Goal: Information Seeking & Learning: Learn about a topic

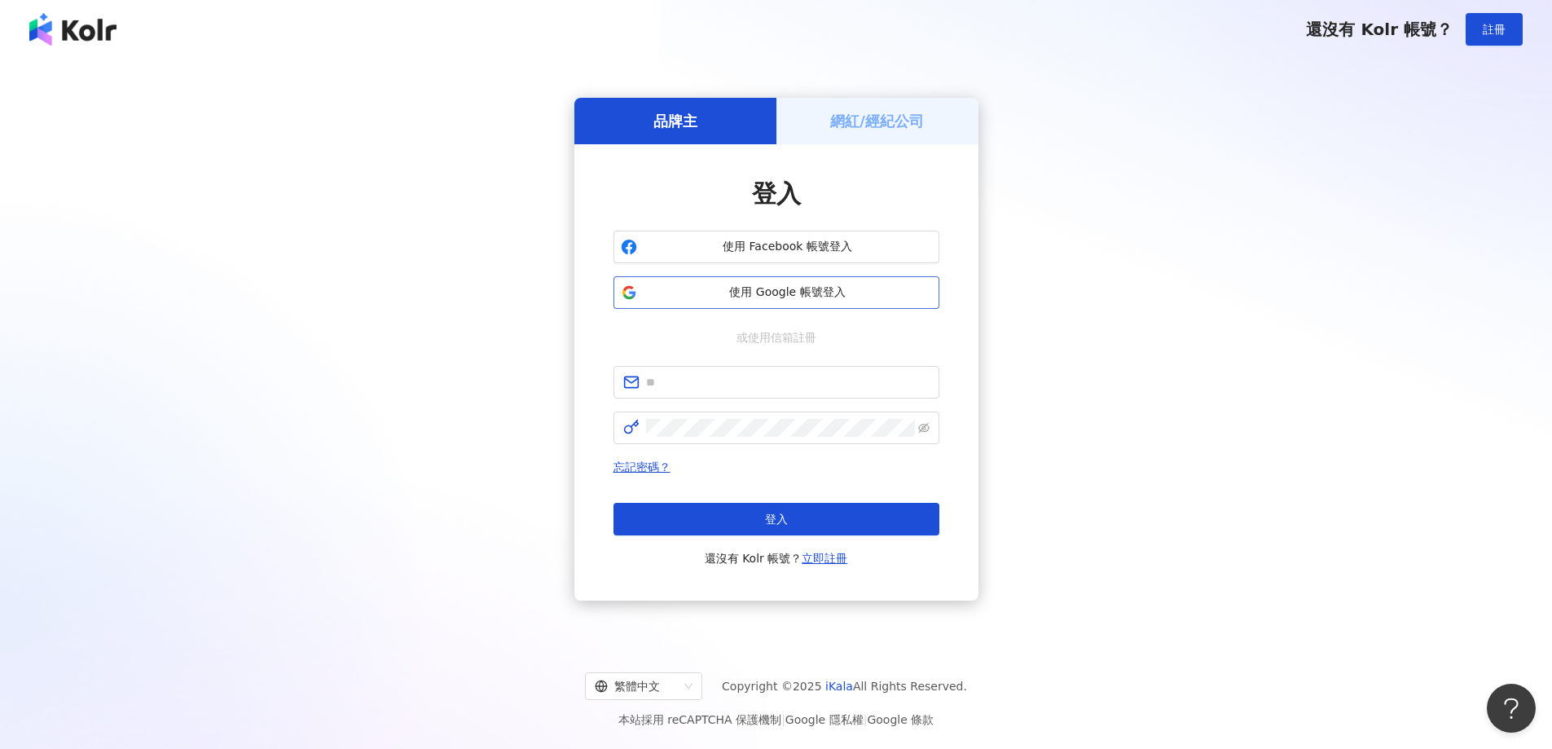
click at [838, 294] on span "使用 Google 帳號登入" at bounding box center [788, 292] width 288 height 16
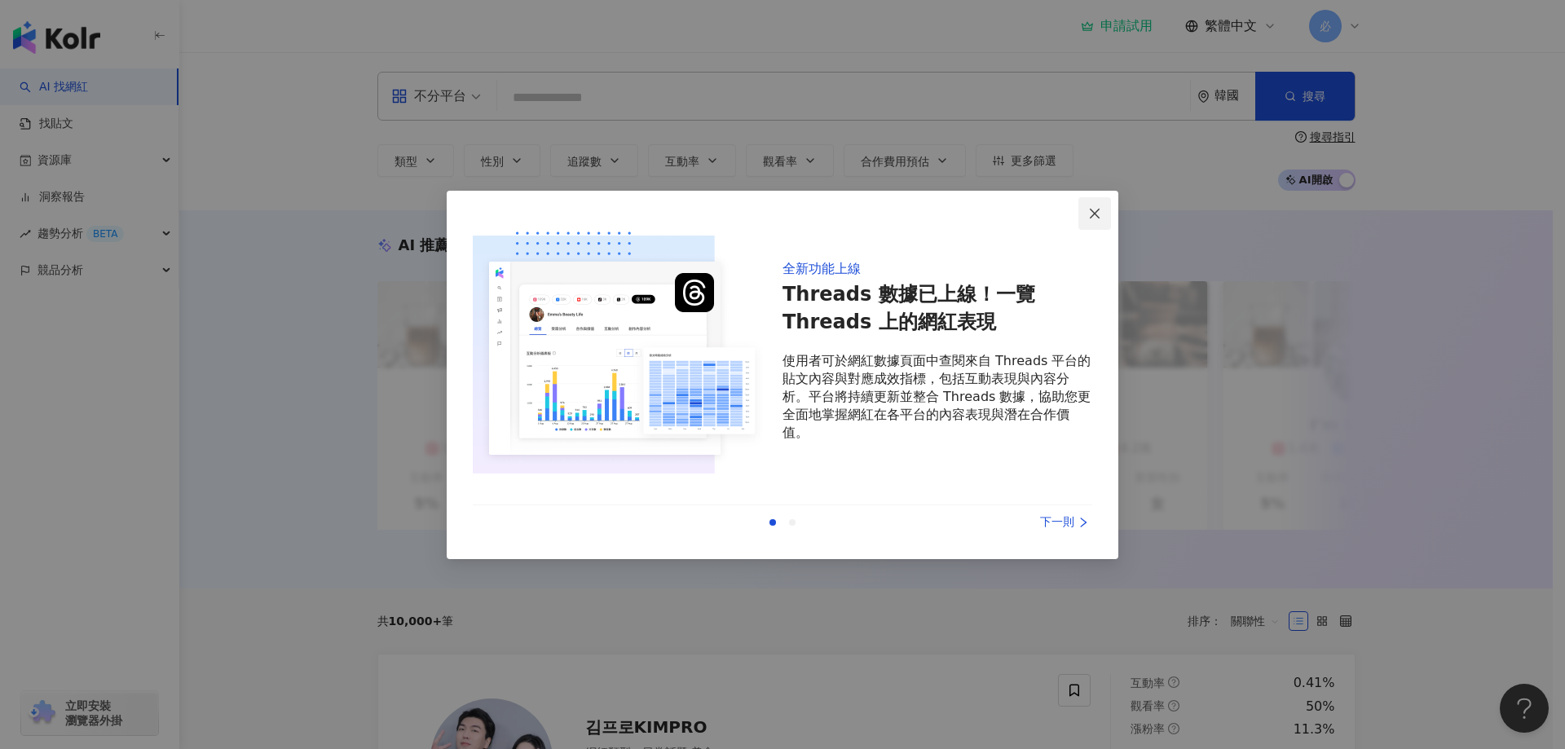
click at [1093, 217] on icon "close" at bounding box center [1094, 213] width 13 height 13
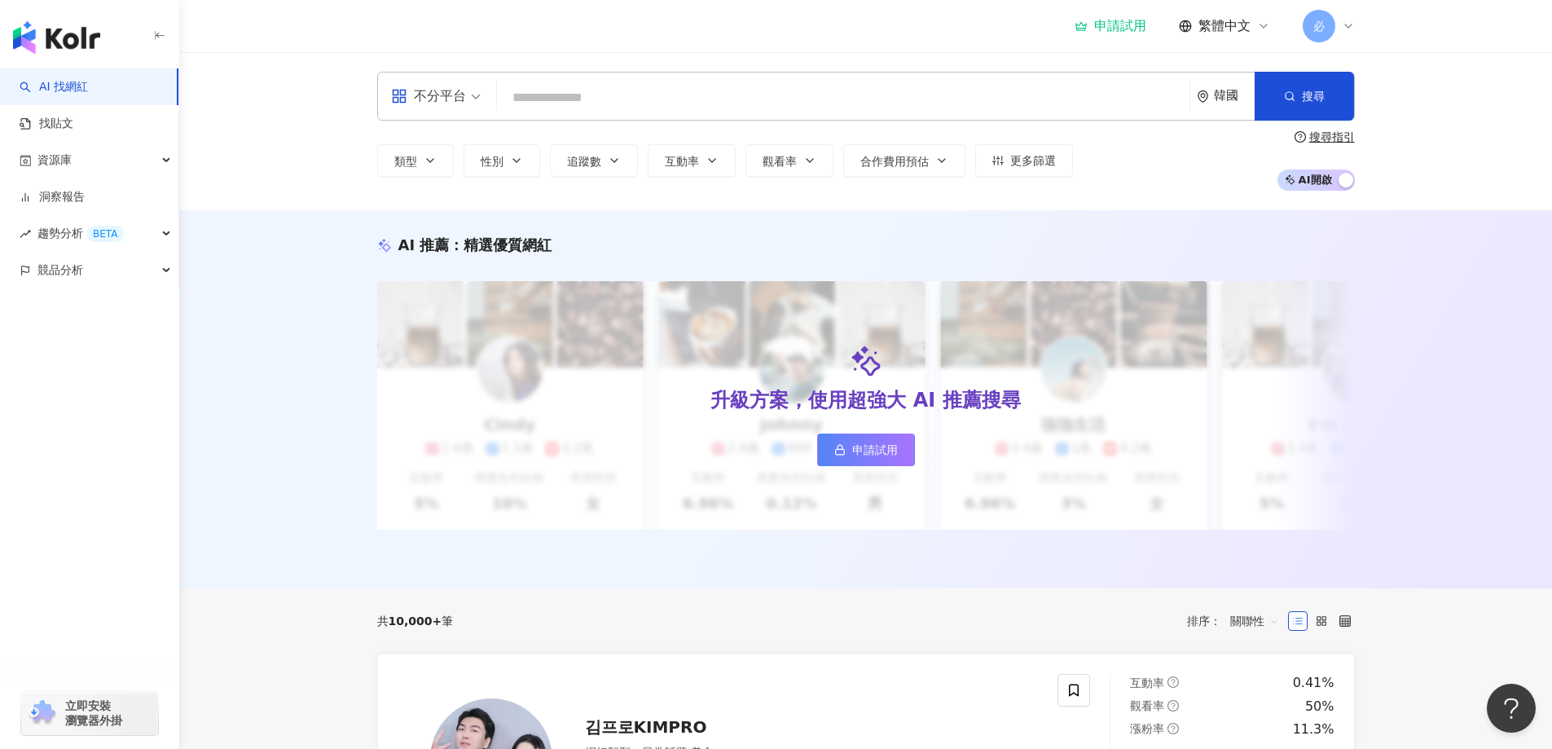
click at [615, 102] on input "search" at bounding box center [844, 97] width 680 height 31
type input "*"
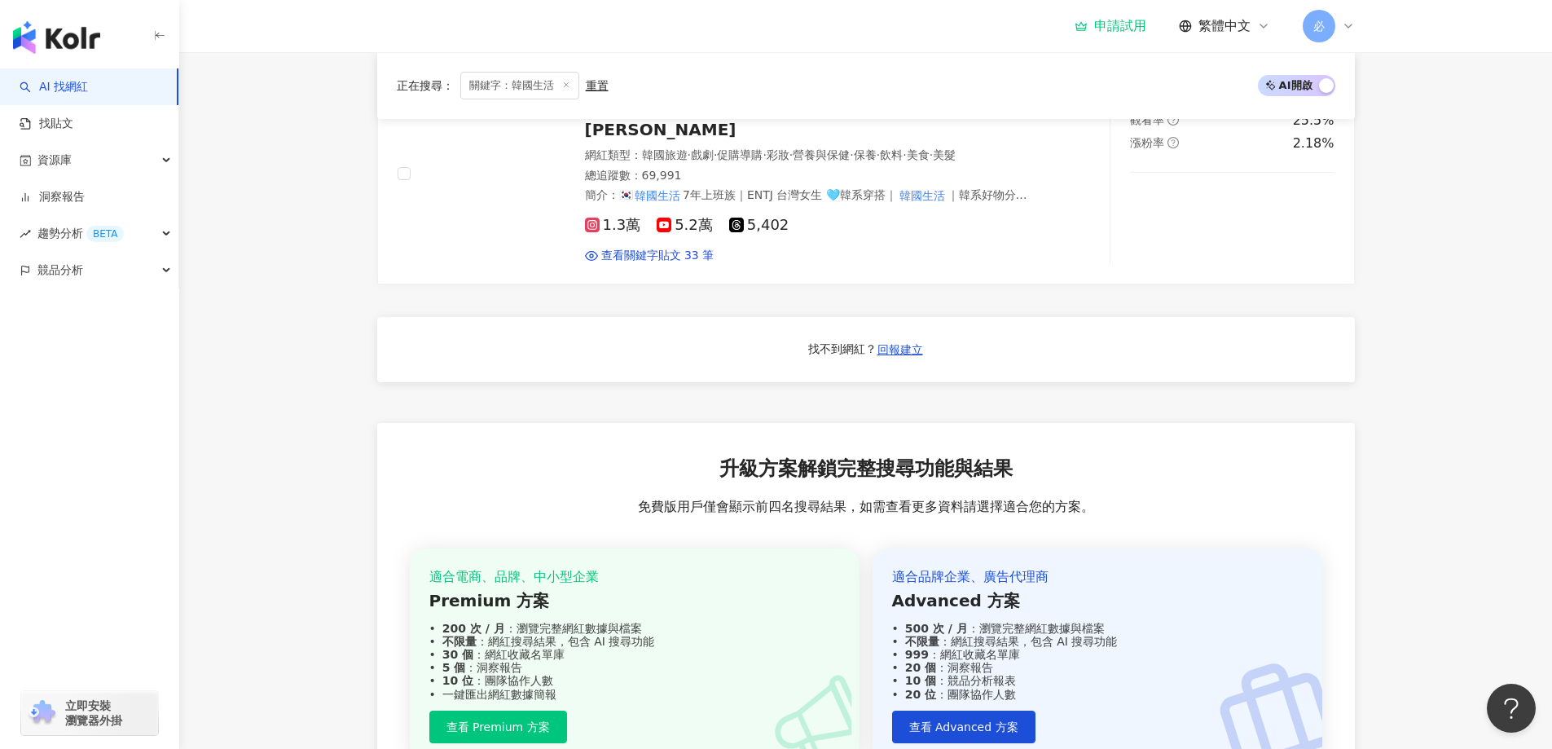
scroll to position [1385, 0]
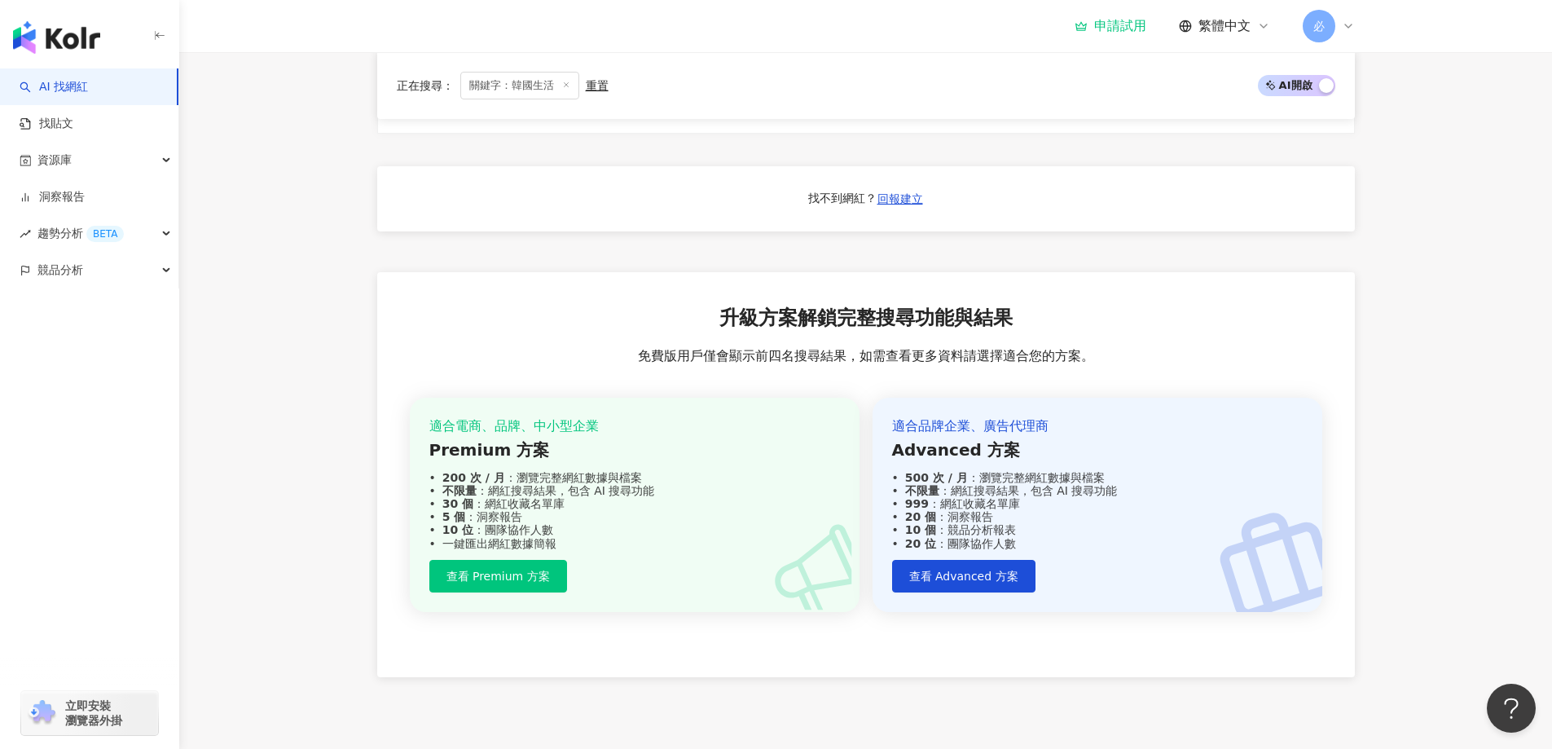
type input "****"
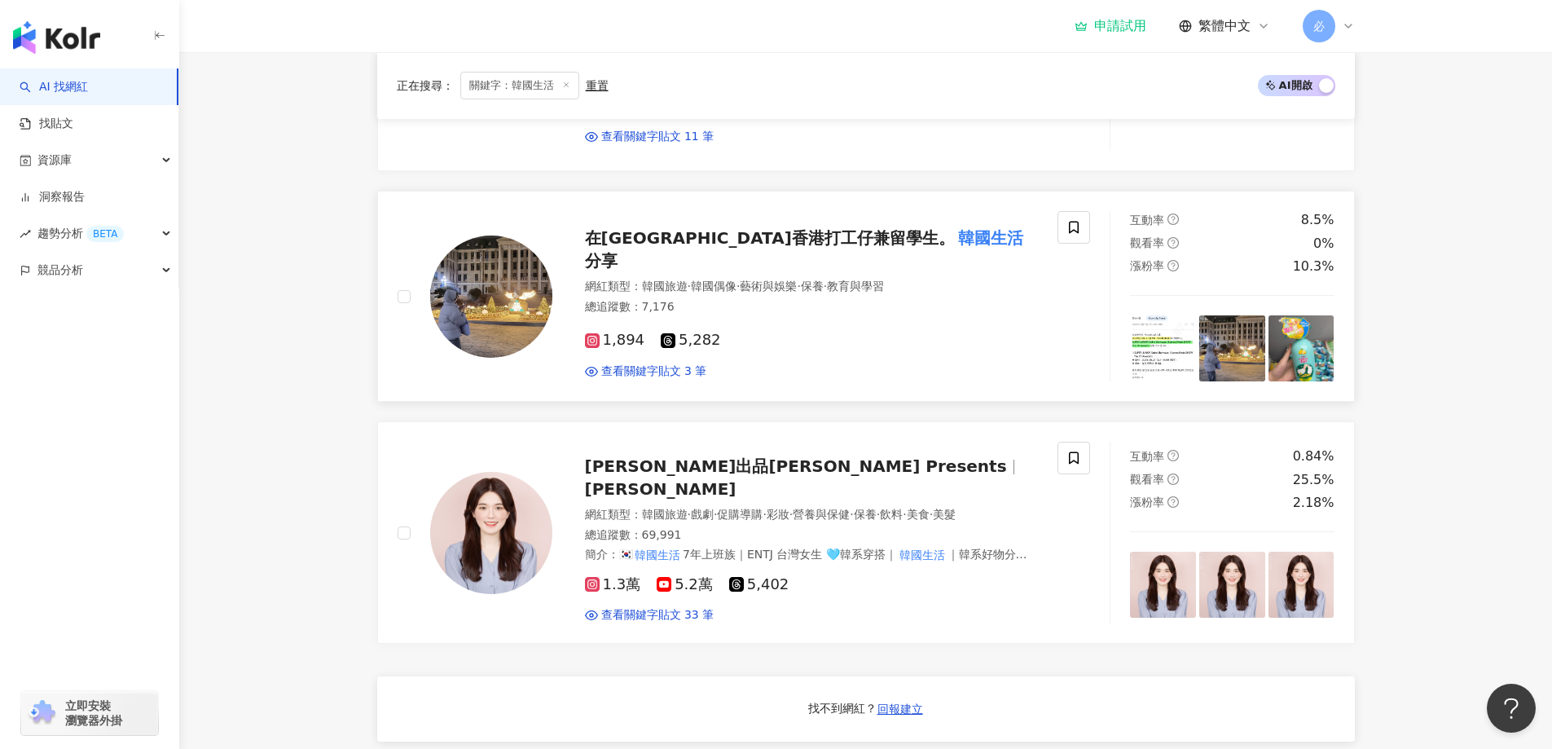
scroll to position [1059, 0]
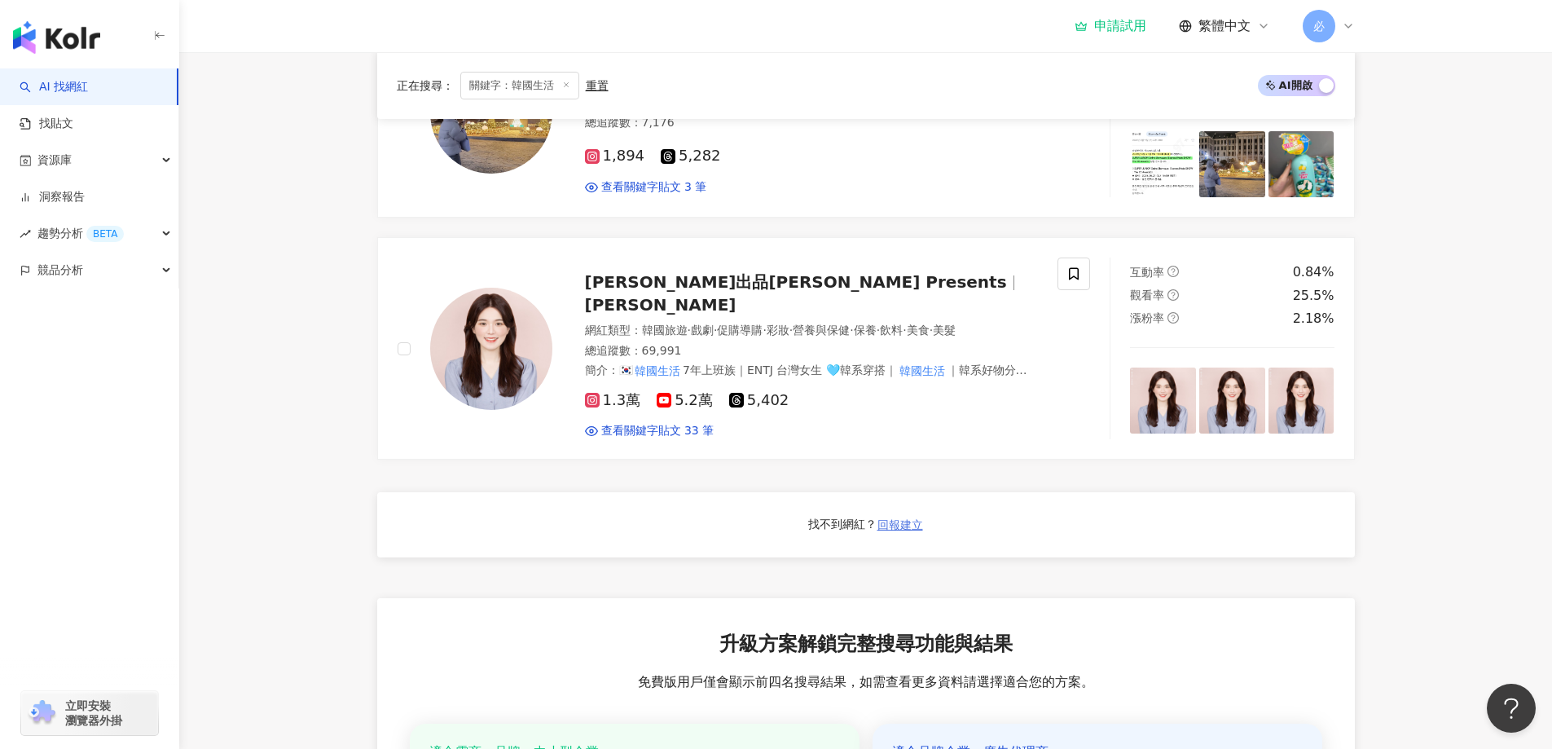
click at [888, 528] on span "回報建立" at bounding box center [901, 524] width 46 height 13
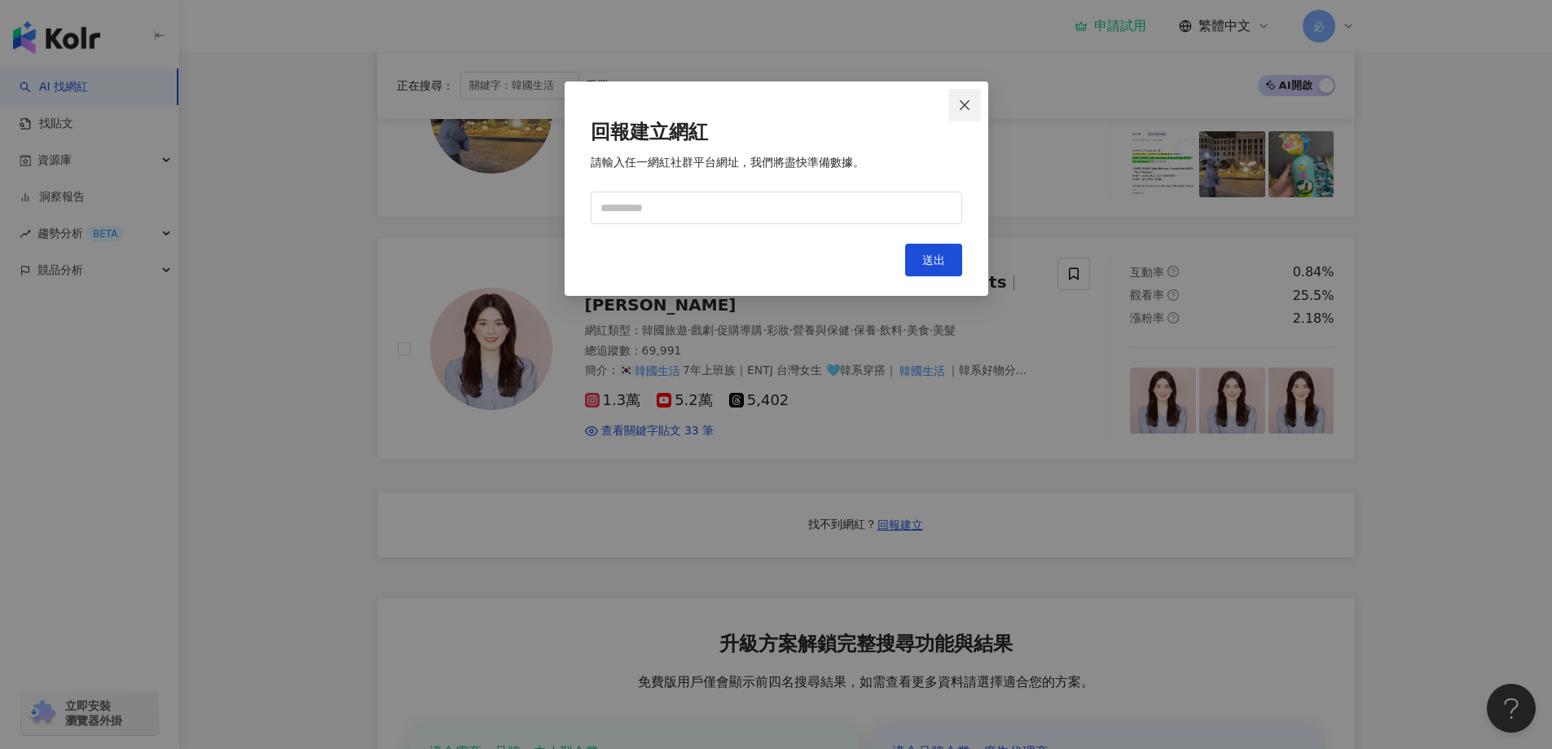
click at [956, 109] on span "Close" at bounding box center [964, 105] width 33 height 13
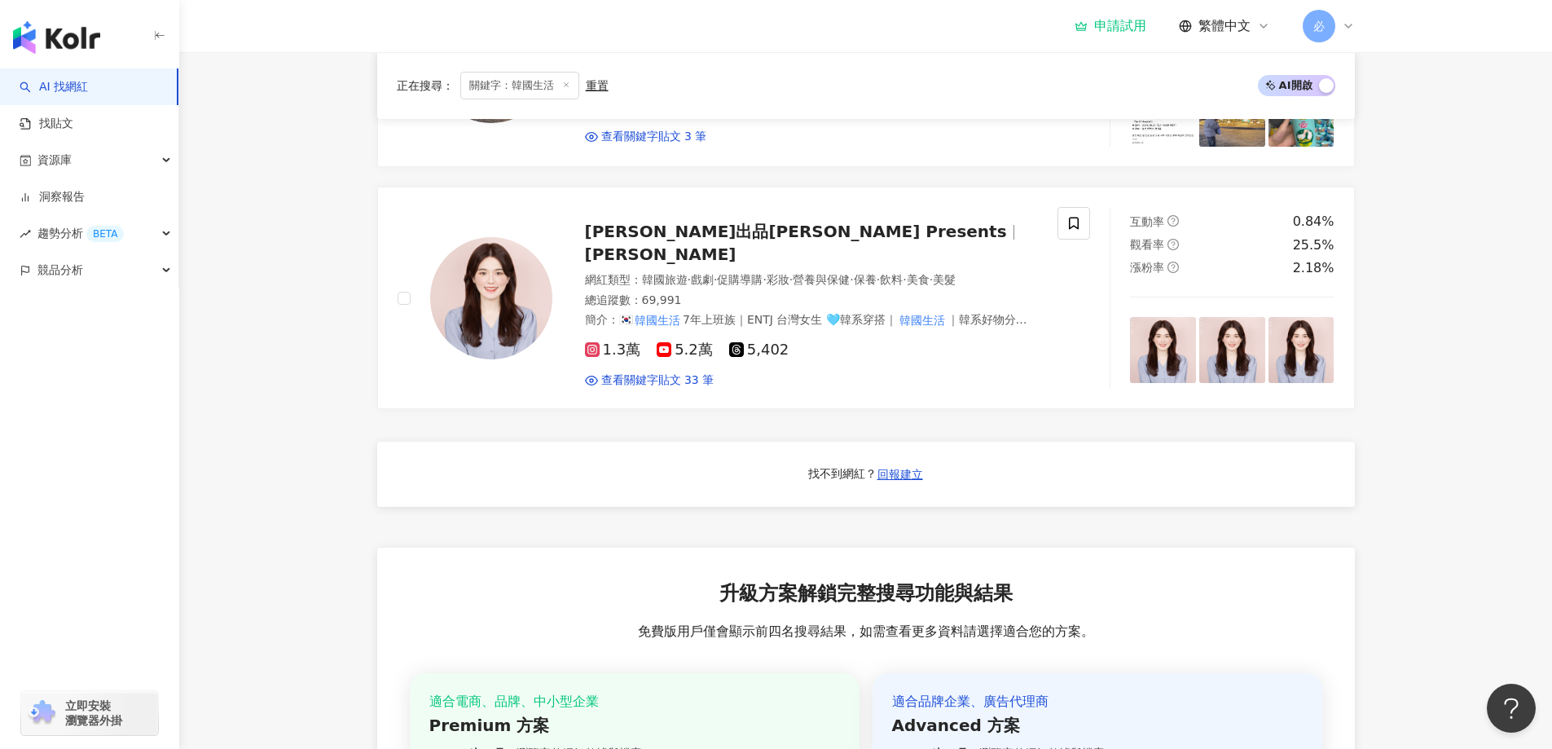
scroll to position [1495, 0]
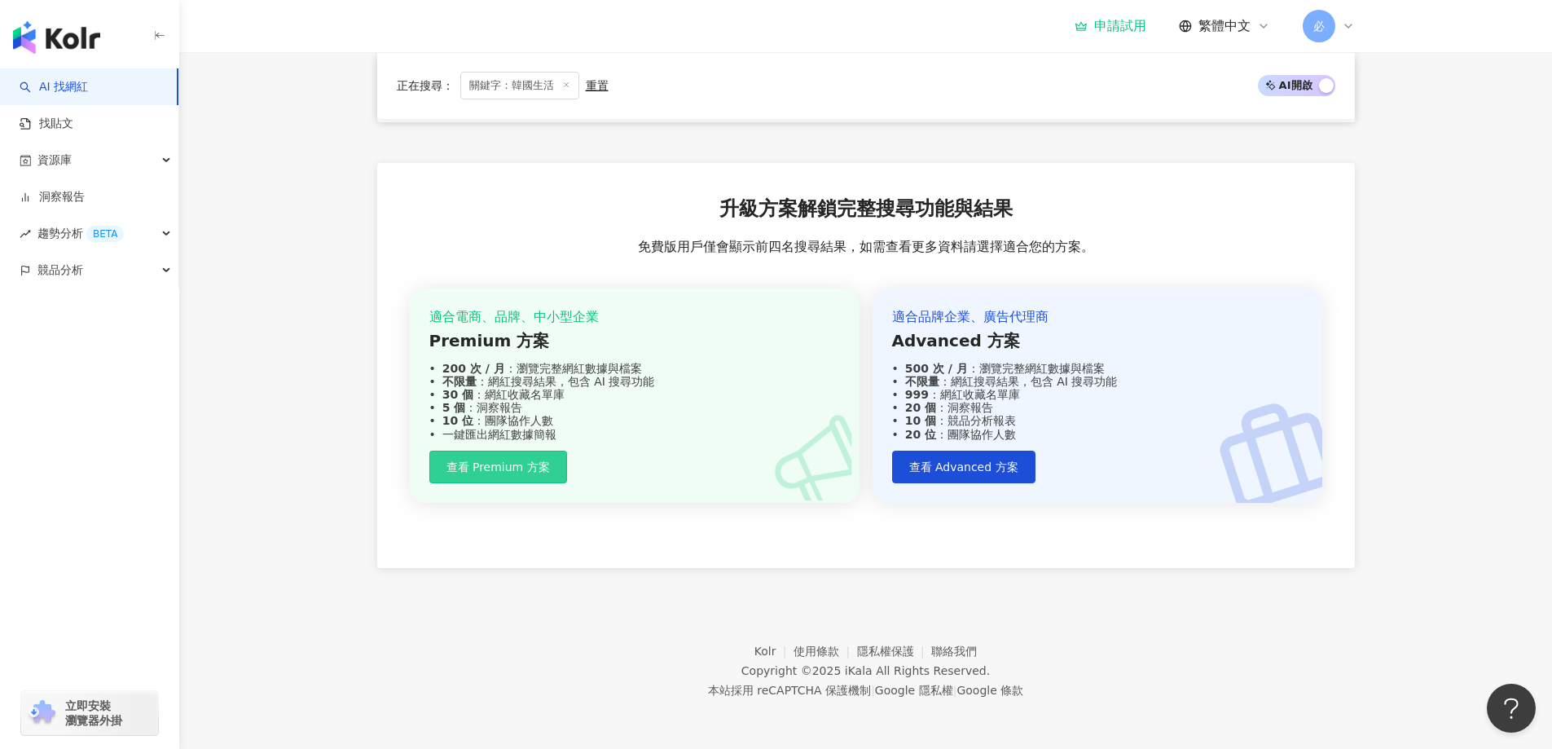
click at [516, 459] on button "查看 Premium 方案" at bounding box center [498, 467] width 138 height 33
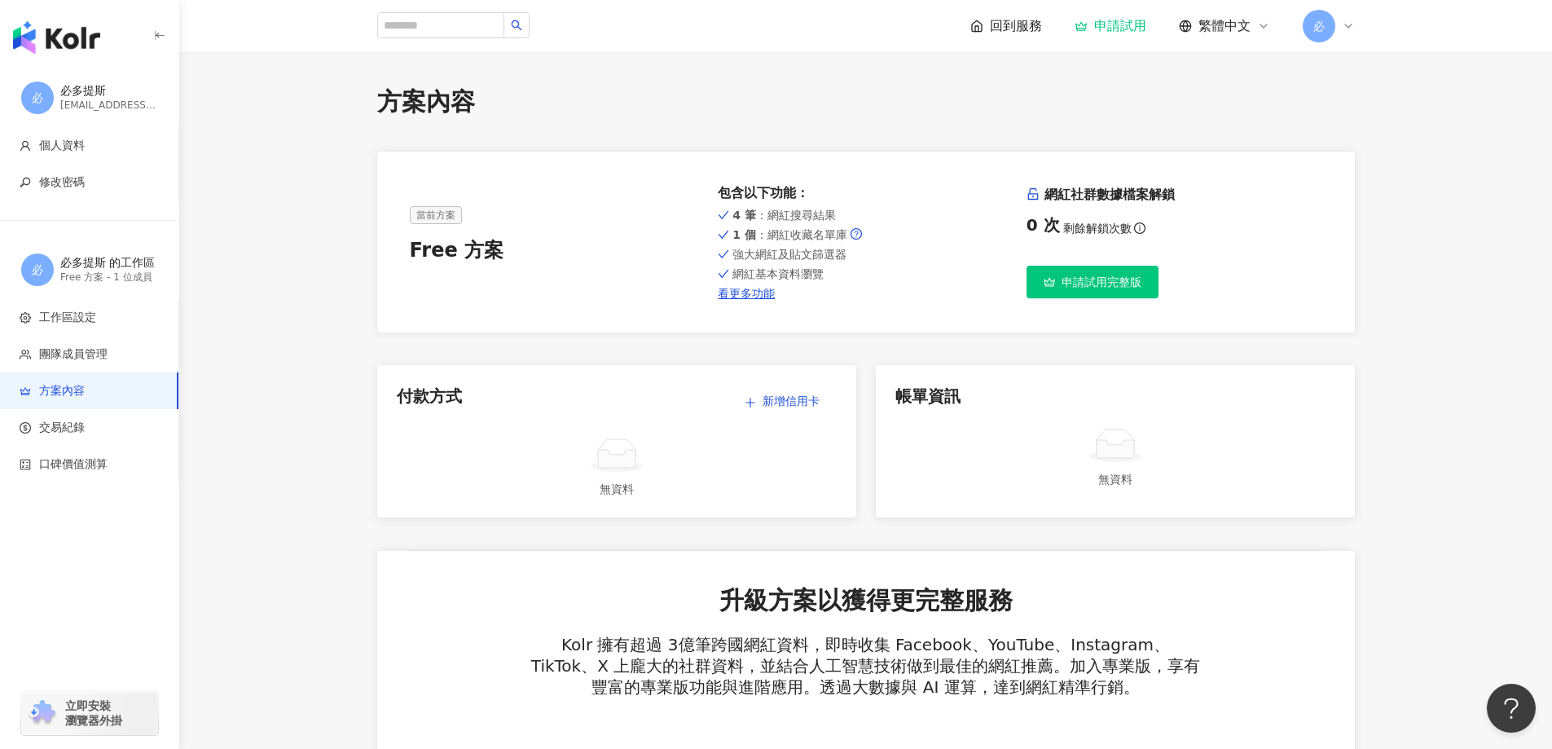
click at [749, 303] on div "當前方案 Free 方案 包含以下功能 ： 4 筆 ：網紅搜尋結果 1 個 ：網紅收藏名單庫 強大網紅及貼文篩選器 網紅基本資料瀏覽 看更多功能 網紅社群數據…" at bounding box center [866, 242] width 978 height 181
click at [750, 298] on link "看更多功能" at bounding box center [866, 293] width 296 height 13
click at [1058, 284] on button "申請試用完整版" at bounding box center [1093, 282] width 132 height 33
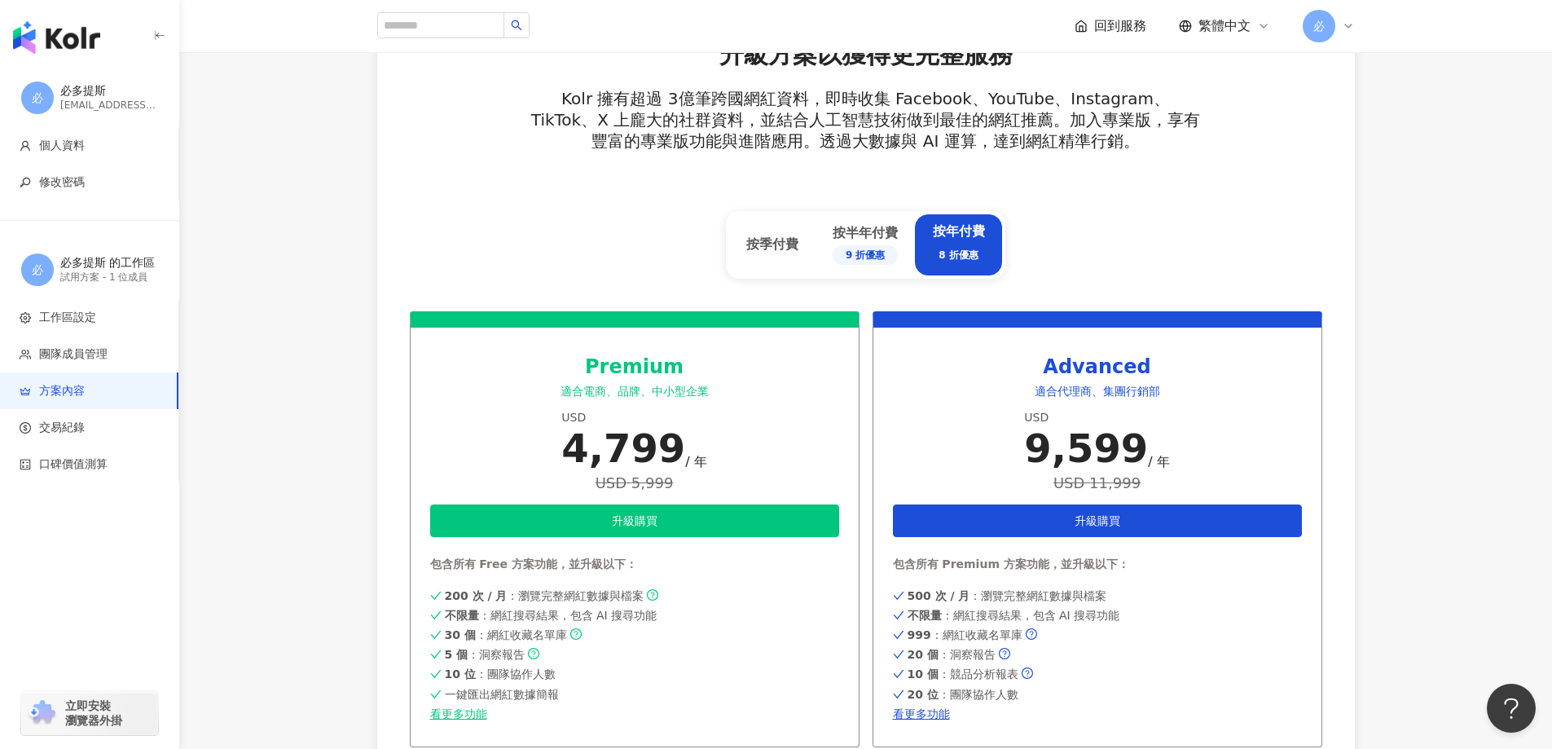
scroll to position [652, 0]
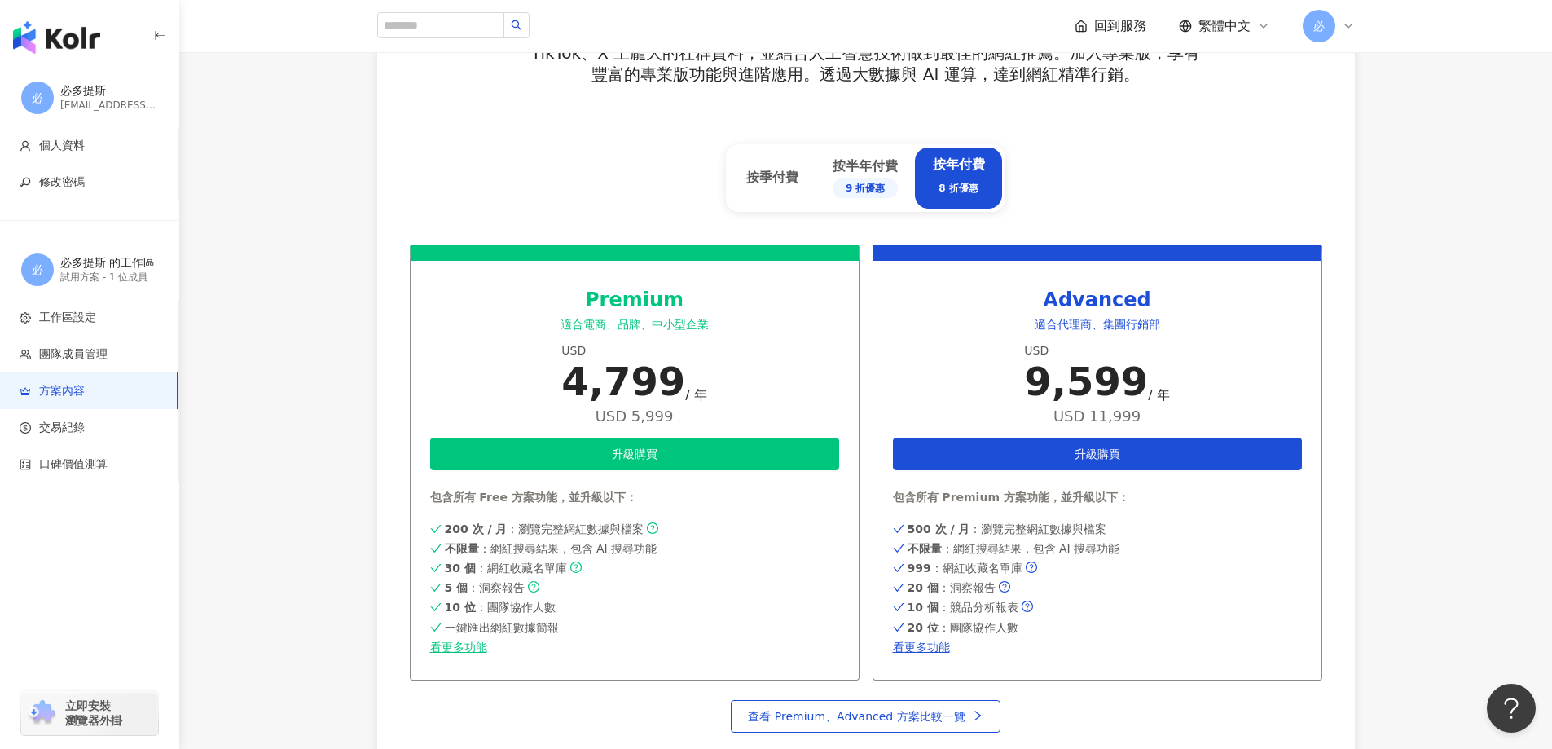
click at [81, 272] on div "試用方案 - 1 位成員" at bounding box center [109, 278] width 98 height 14
click at [95, 147] on span "個人資料" at bounding box center [93, 146] width 146 height 16
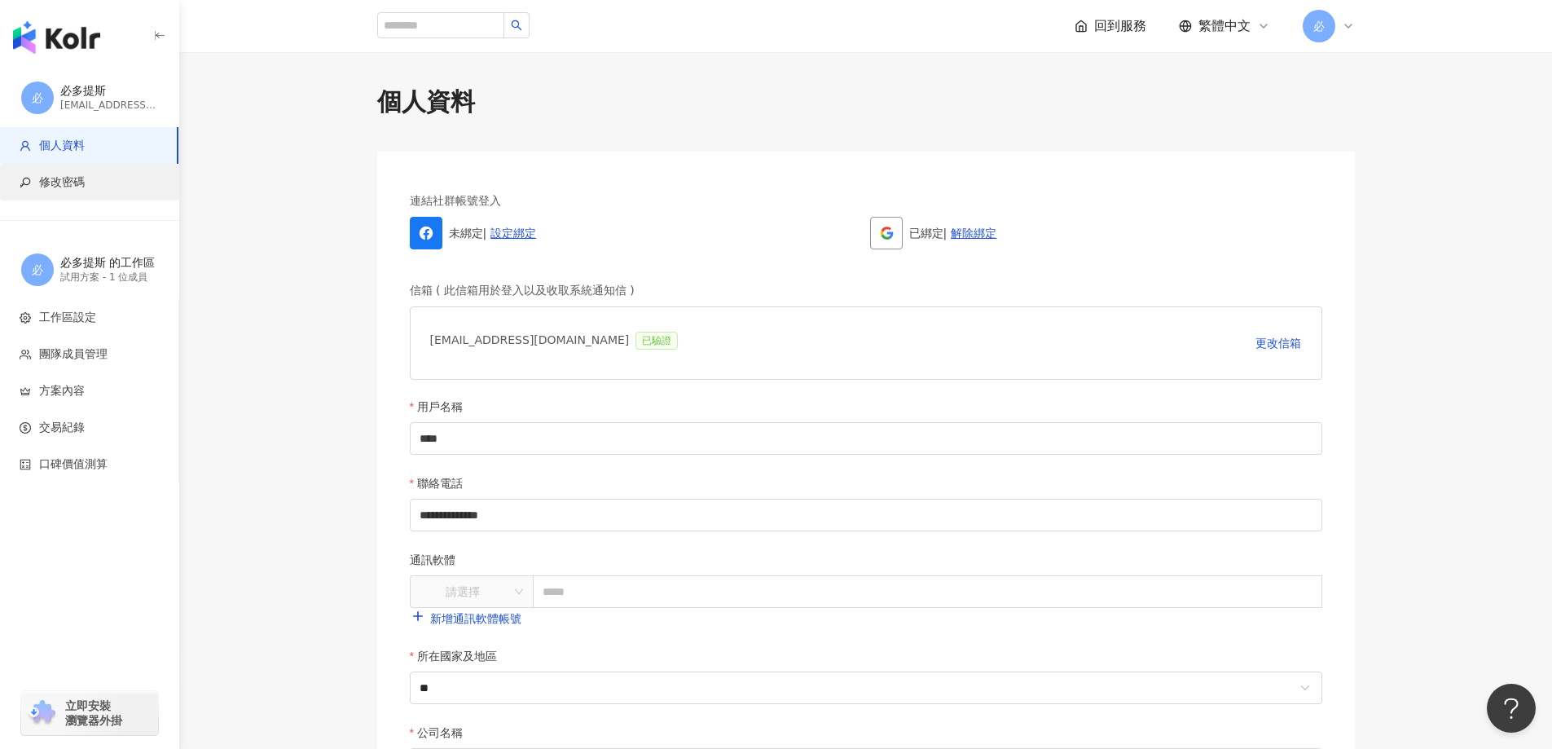
click at [91, 187] on span "修改密碼" at bounding box center [93, 182] width 146 height 16
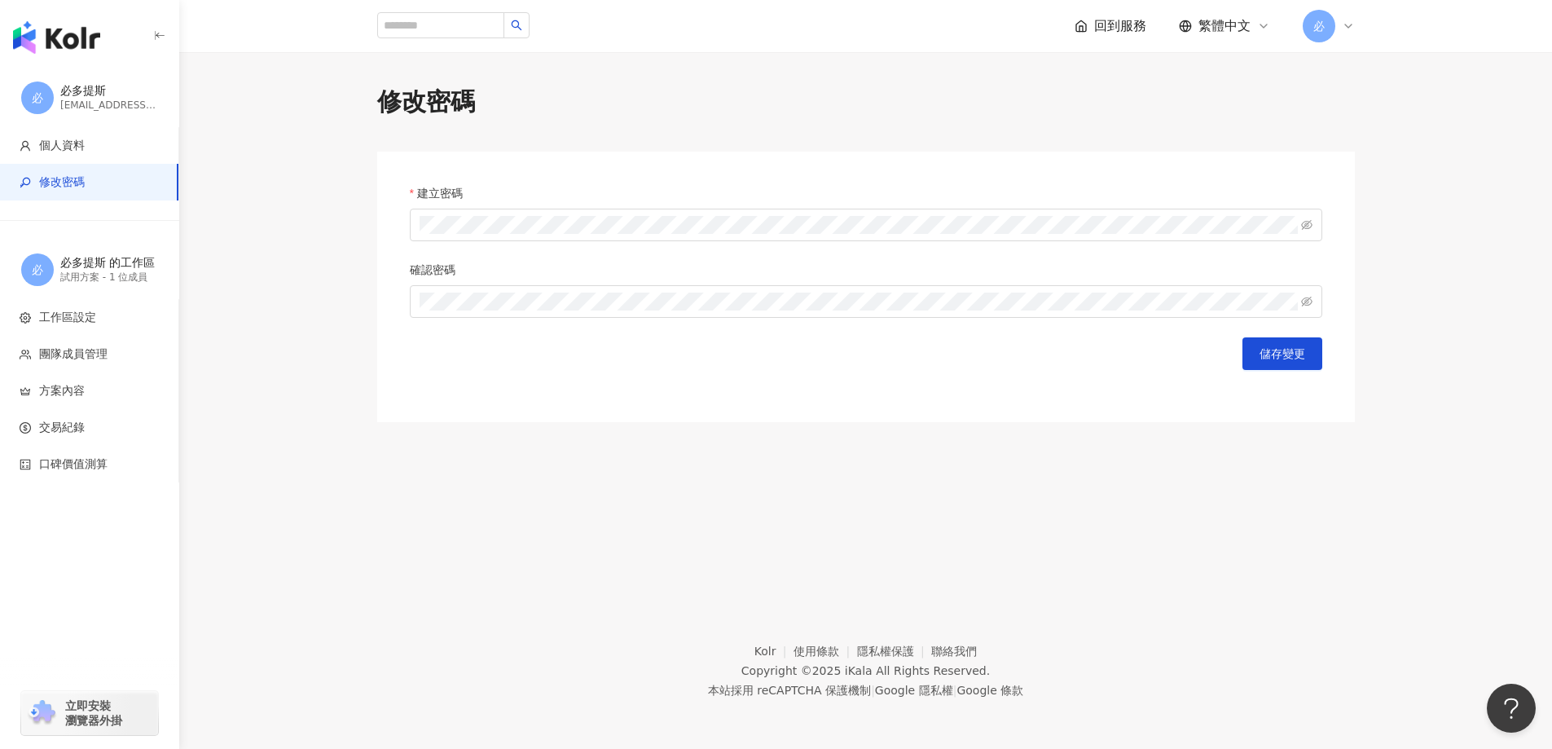
click at [115, 99] on div "xieyue1230@gmail.com" at bounding box center [109, 106] width 98 height 14
click at [79, 39] on img "button" at bounding box center [56, 37] width 87 height 33
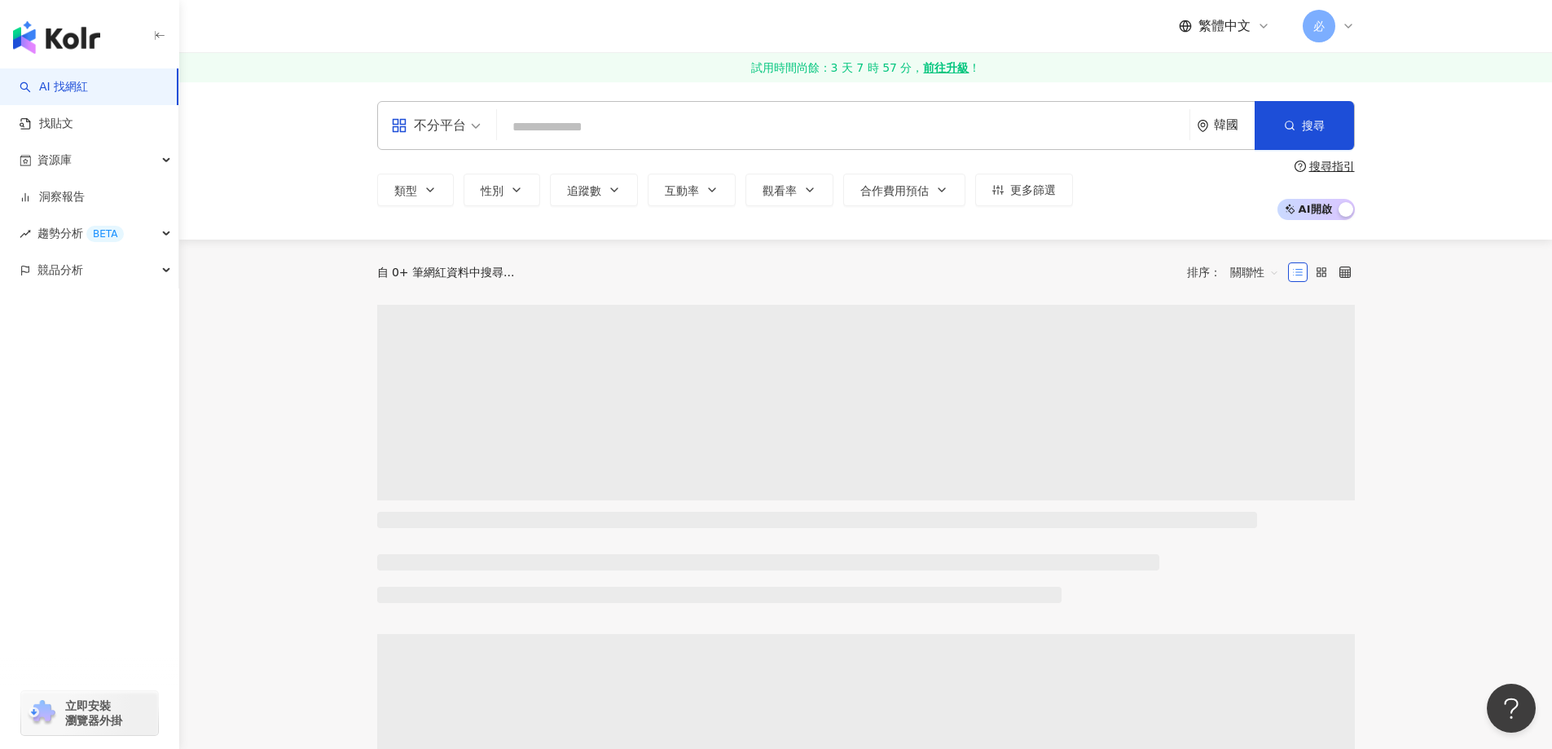
click at [621, 134] on input "search" at bounding box center [844, 127] width 680 height 31
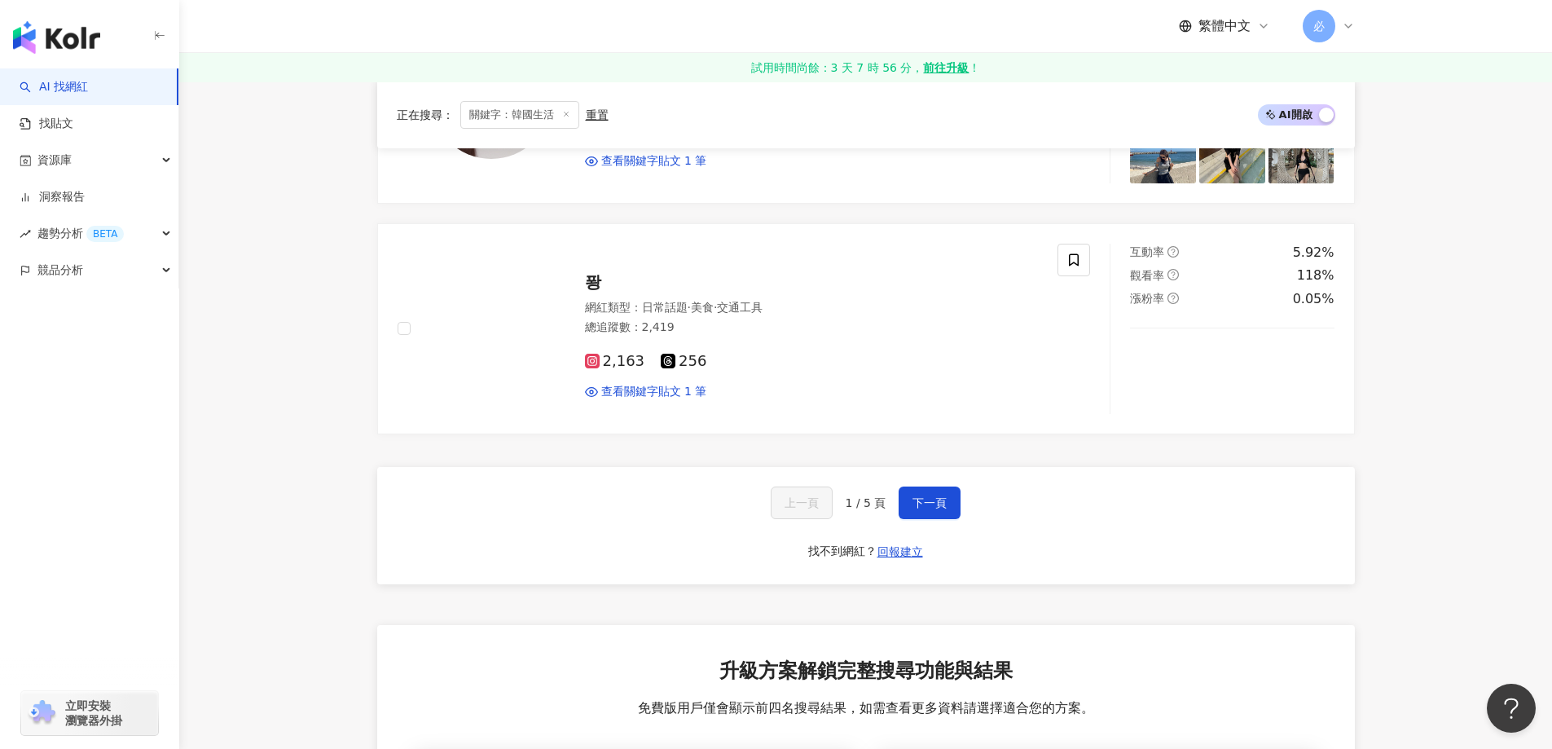
scroll to position [2770, 0]
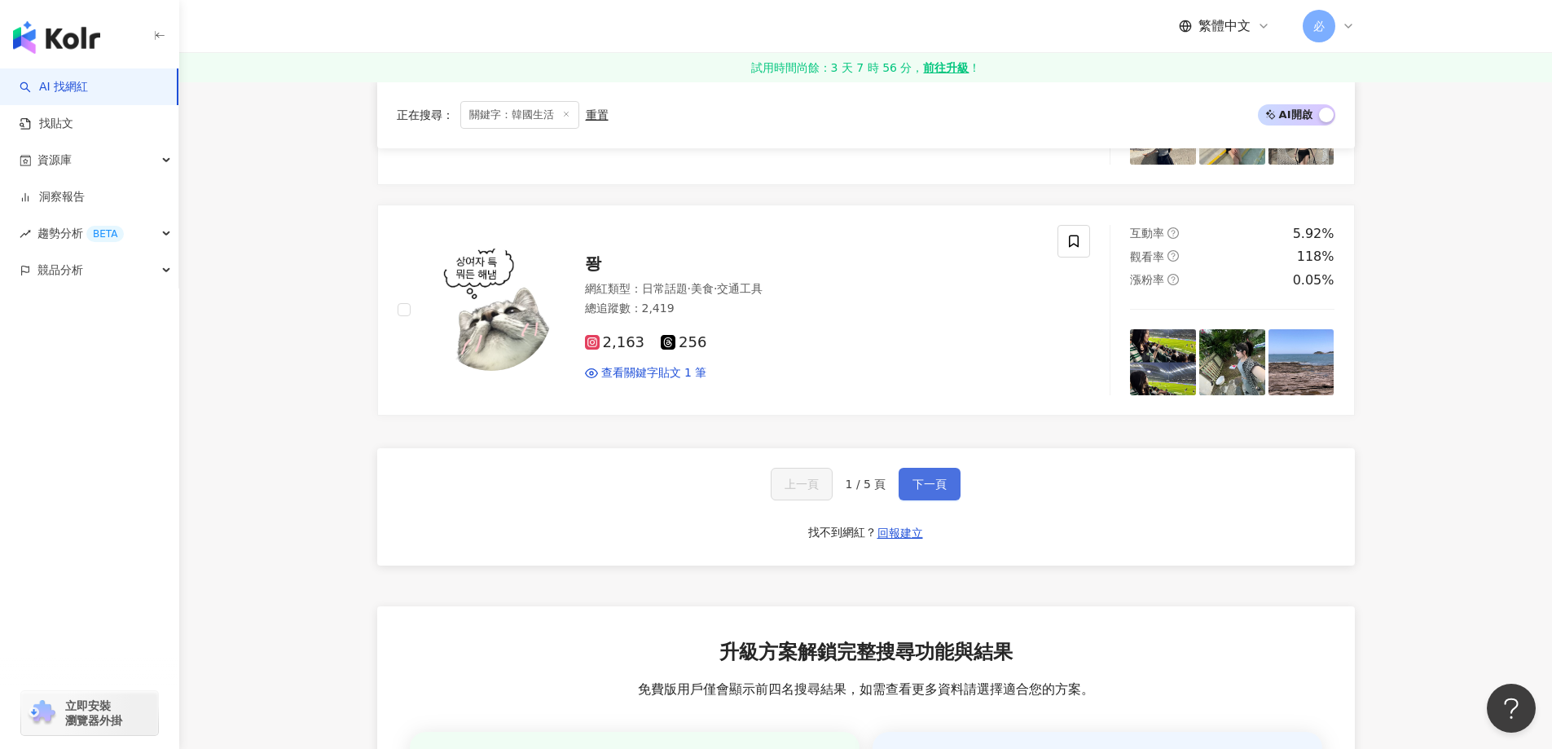
type input "****"
click at [936, 481] on button "下一頁" at bounding box center [930, 484] width 62 height 33
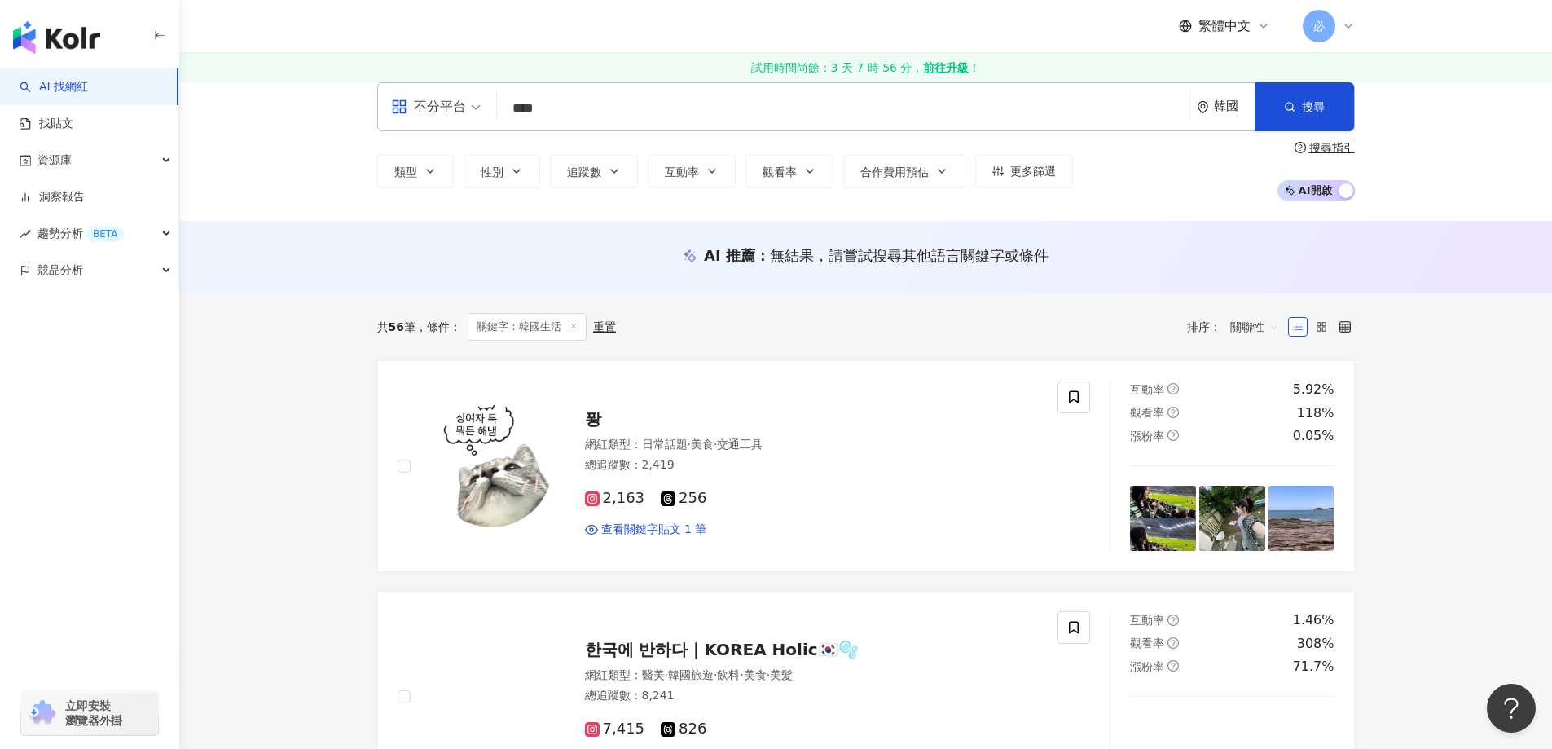
scroll to position [0, 0]
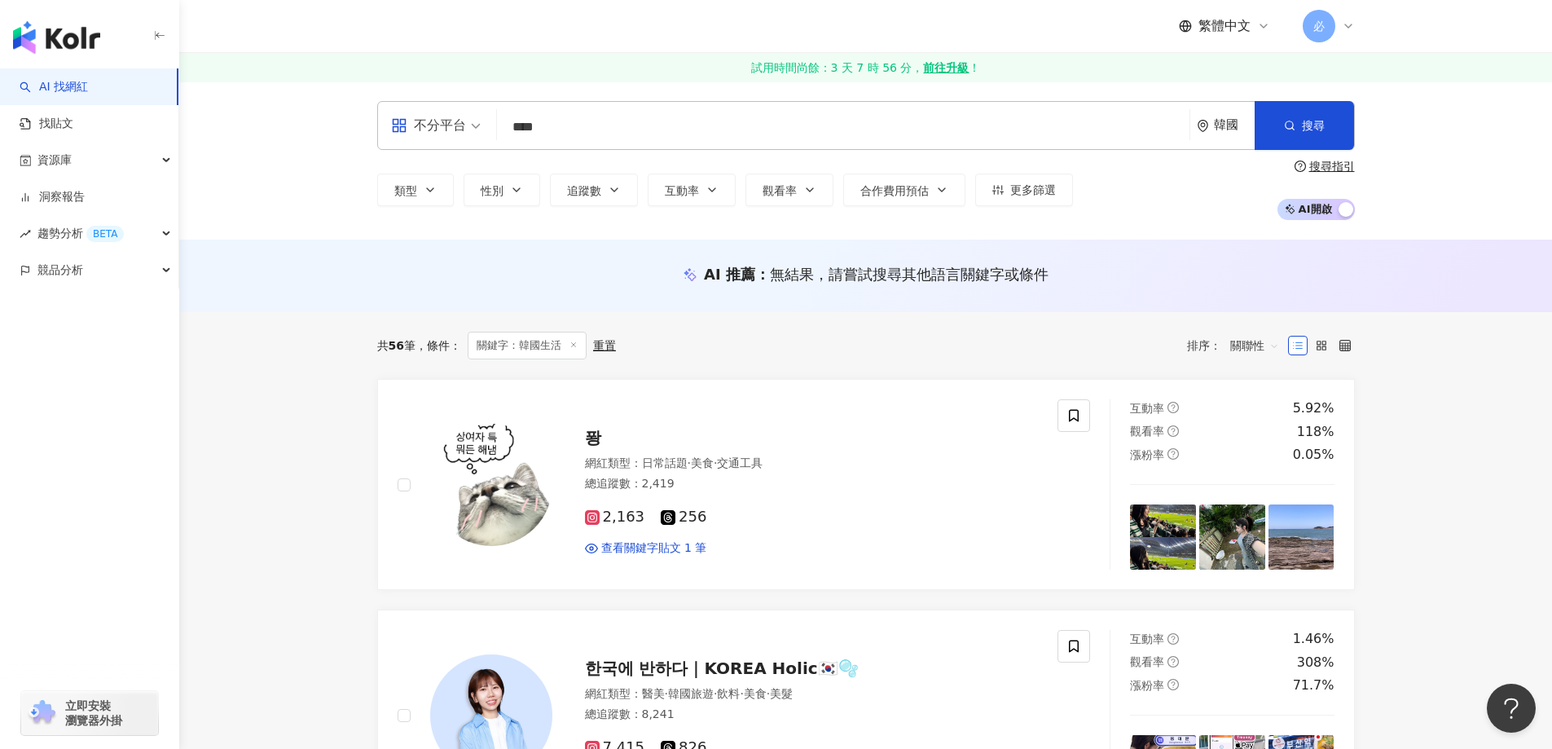
click at [1214, 36] on div "繁體中文 必" at bounding box center [1267, 26] width 176 height 33
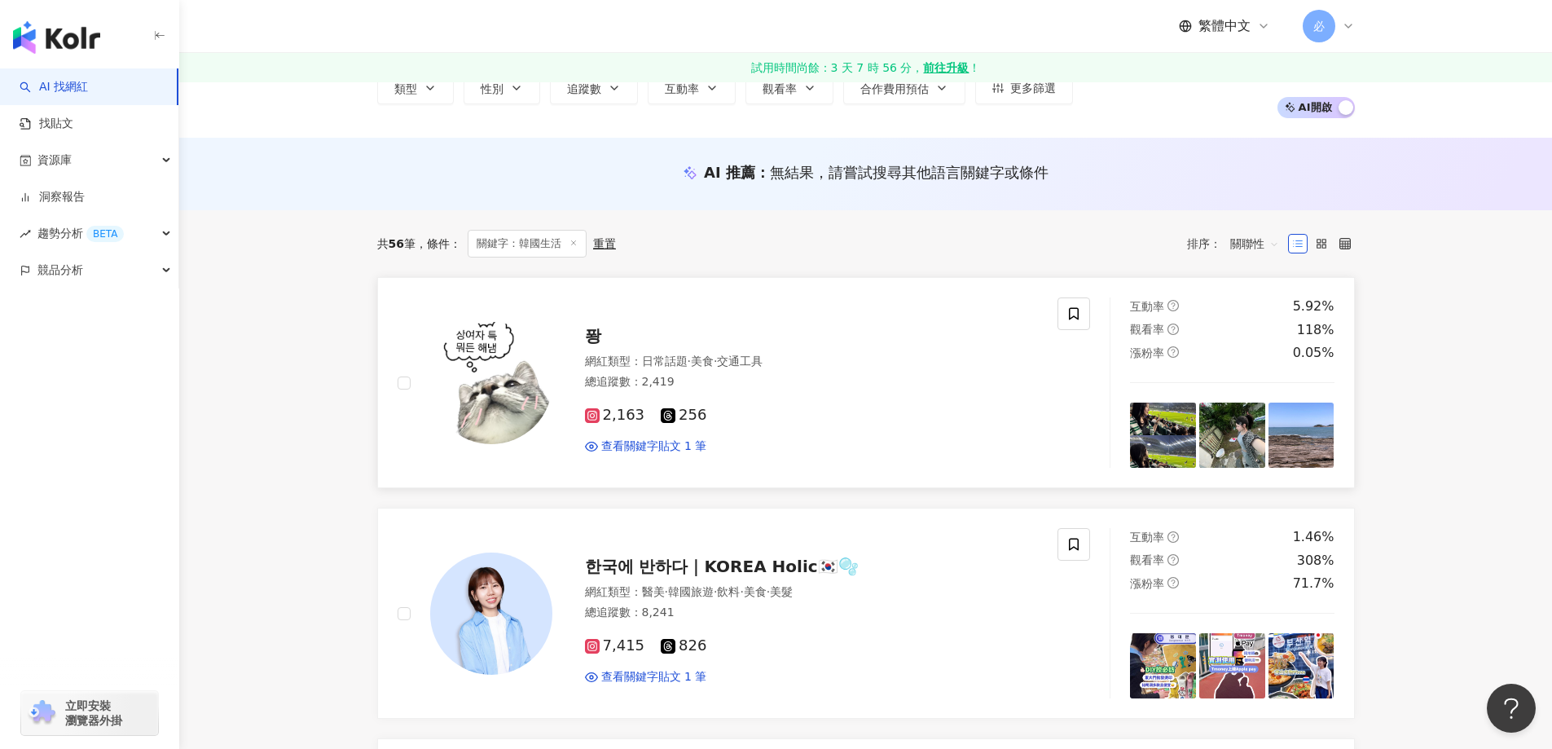
scroll to position [244, 0]
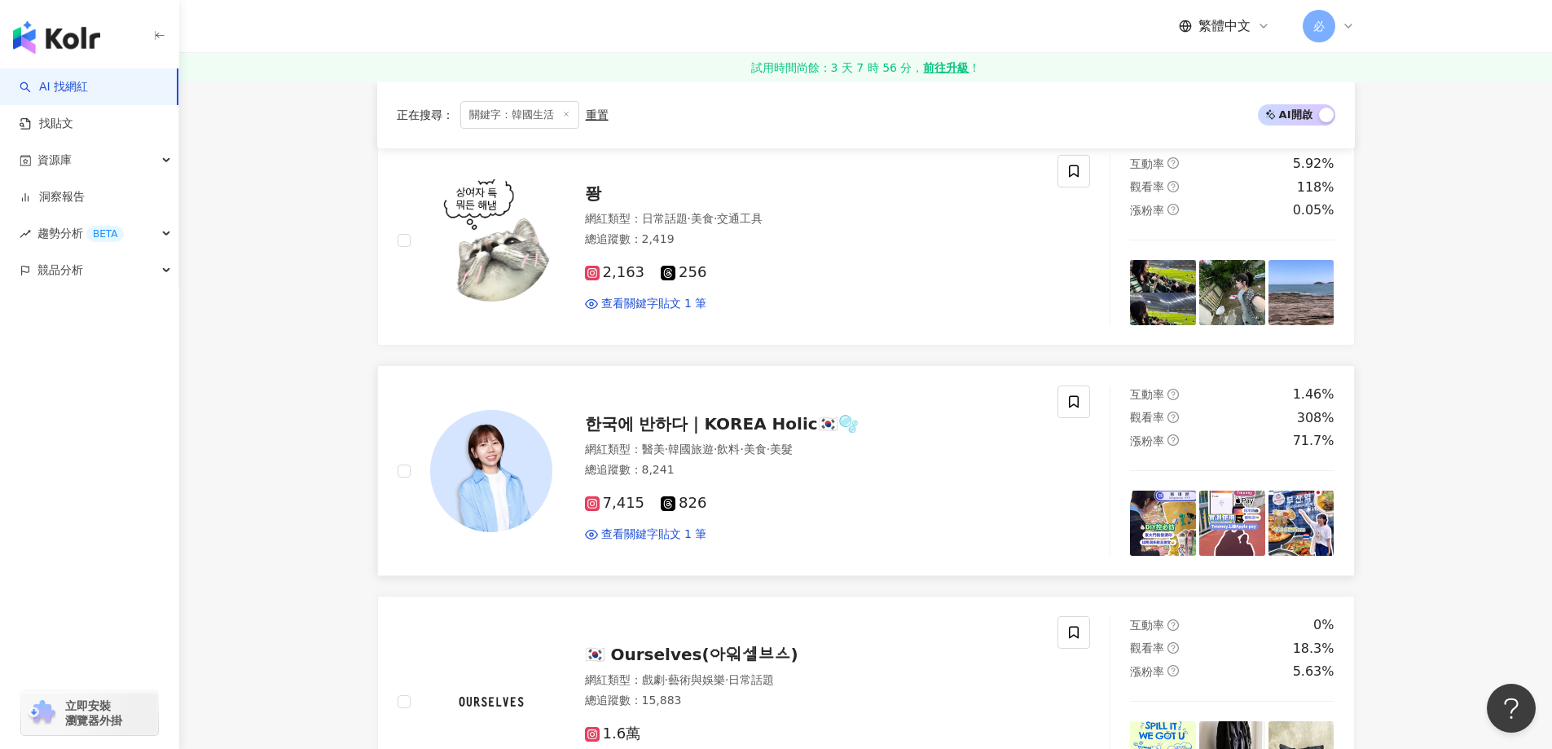
click at [664, 502] on icon at bounding box center [668, 503] width 15 height 15
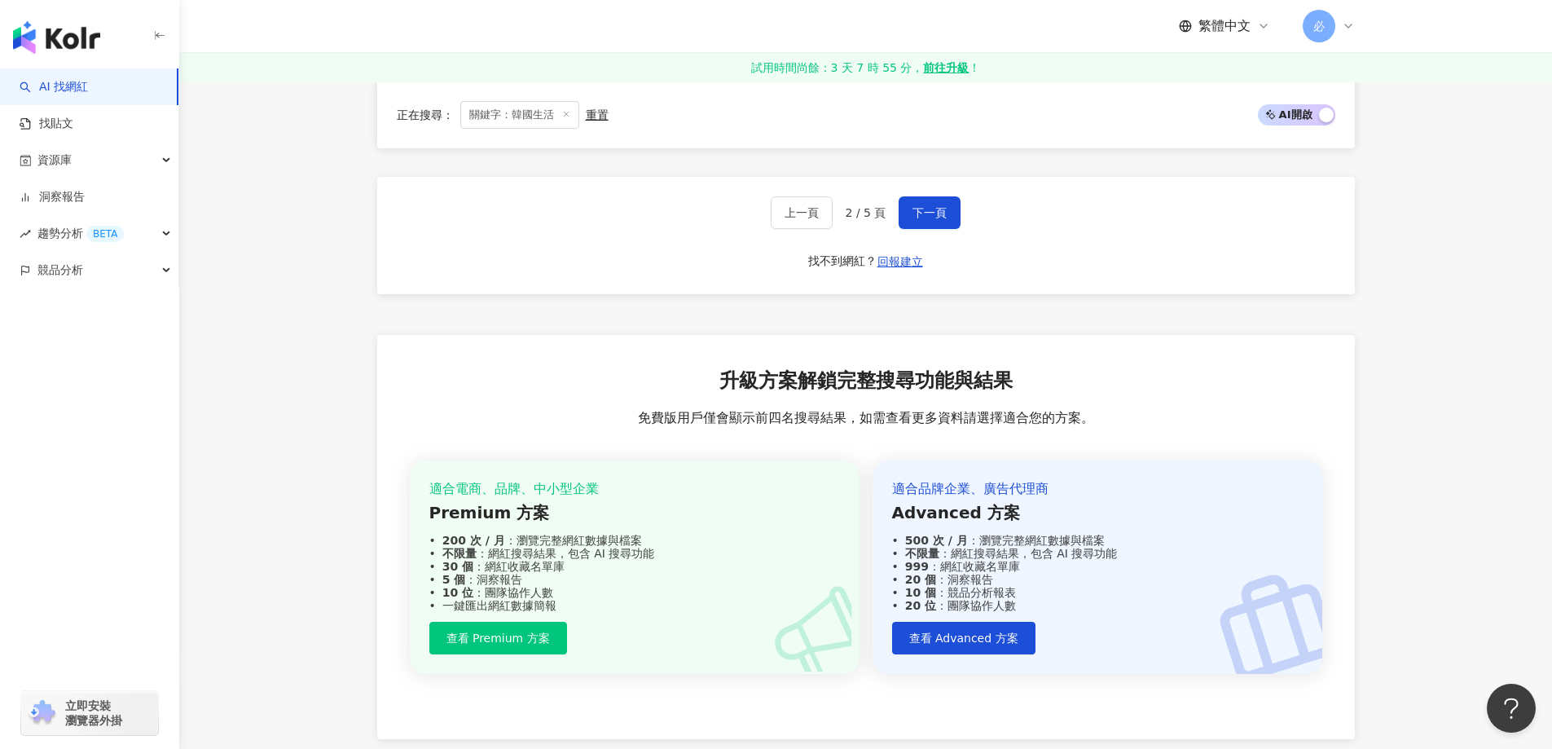
scroll to position [2828, 0]
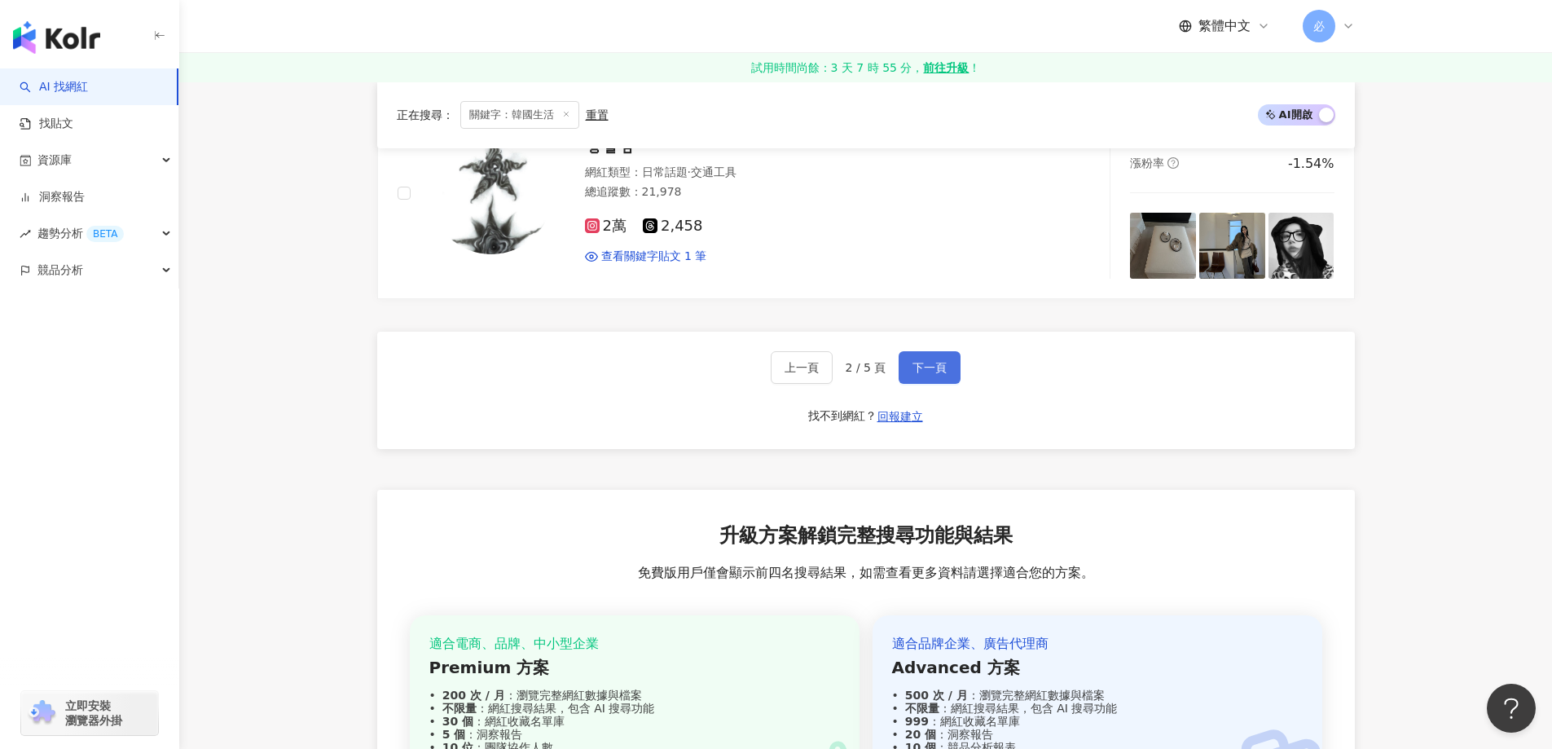
click at [922, 366] on span "下一頁" at bounding box center [930, 367] width 34 height 13
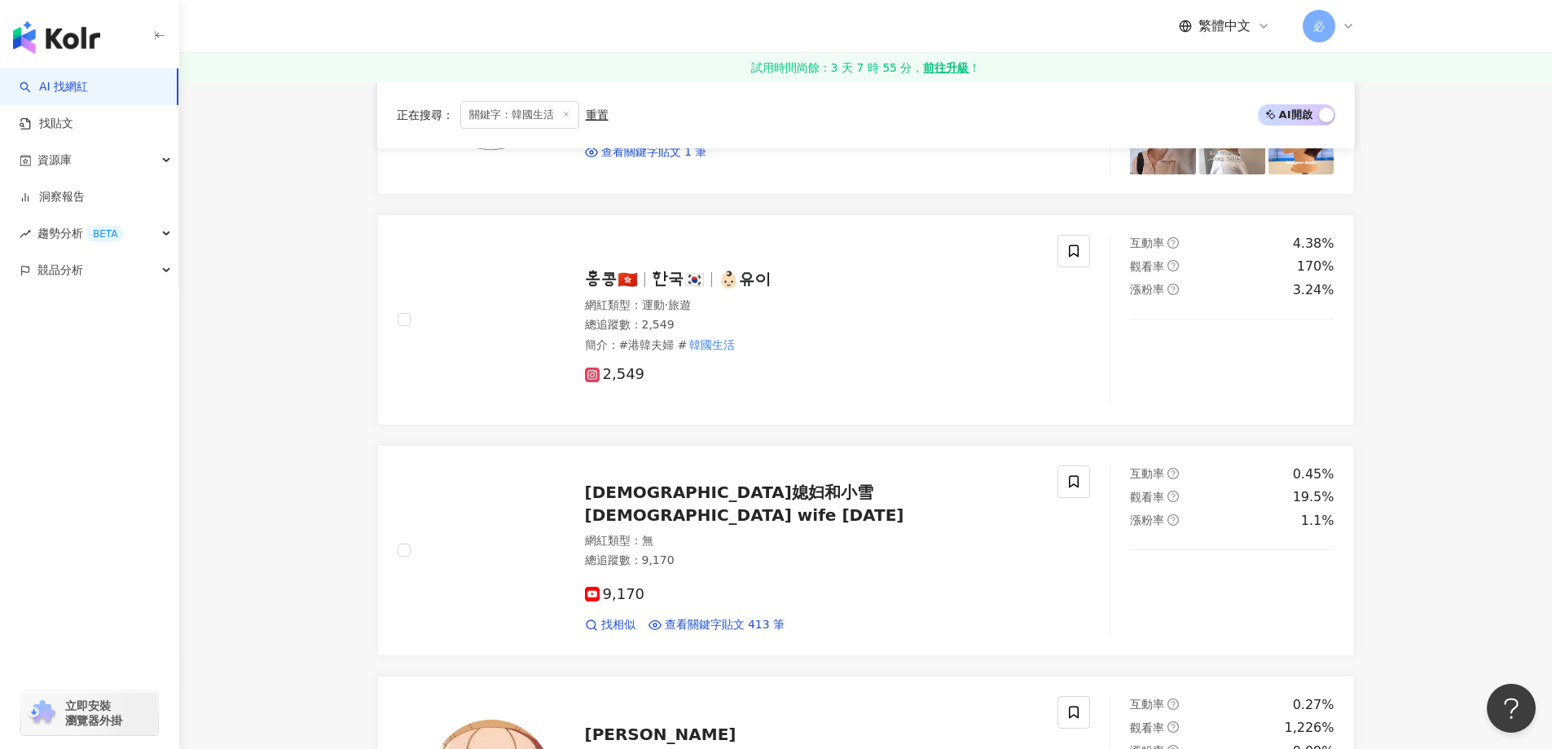
scroll to position [2270, 0]
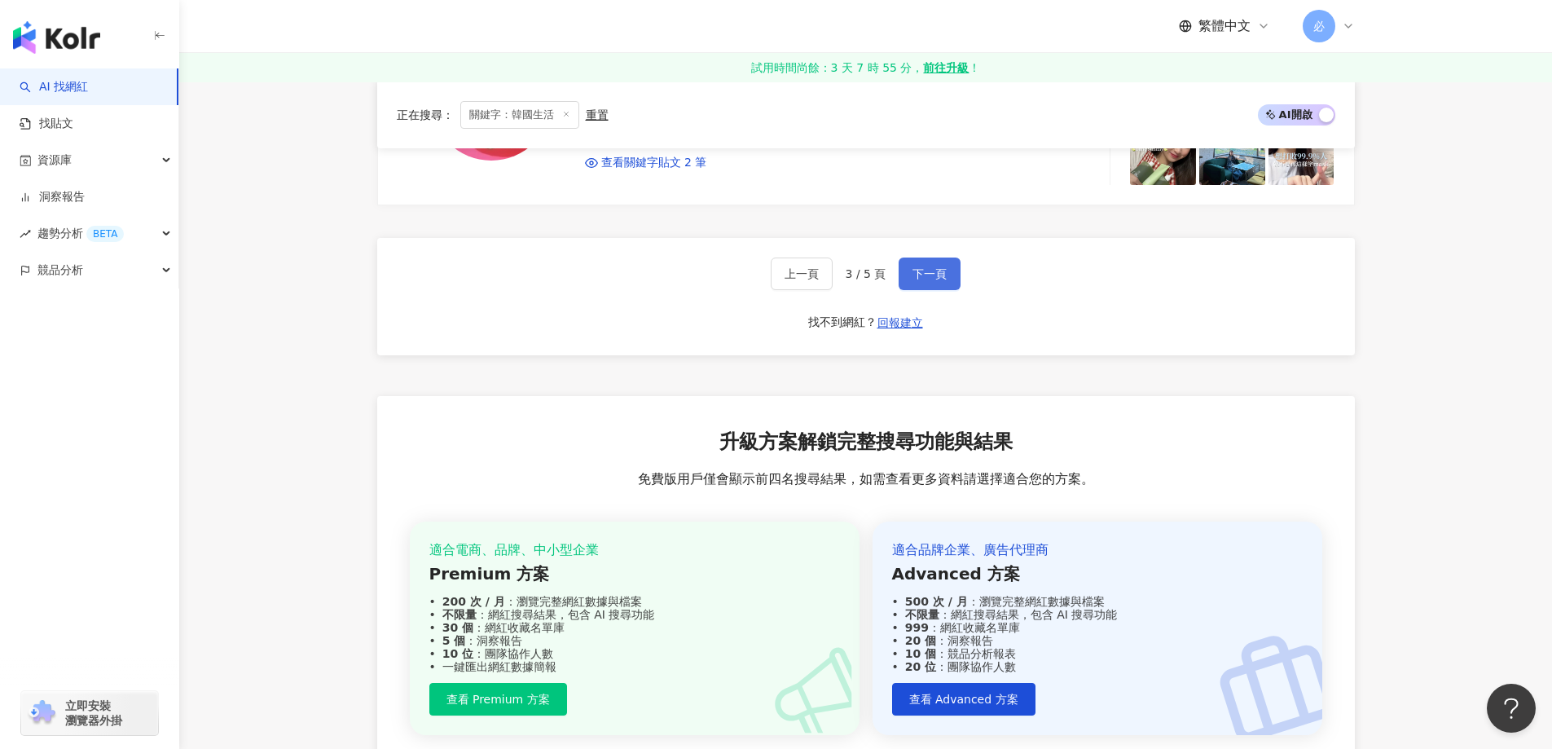
click at [948, 271] on button "下一頁" at bounding box center [930, 273] width 62 height 33
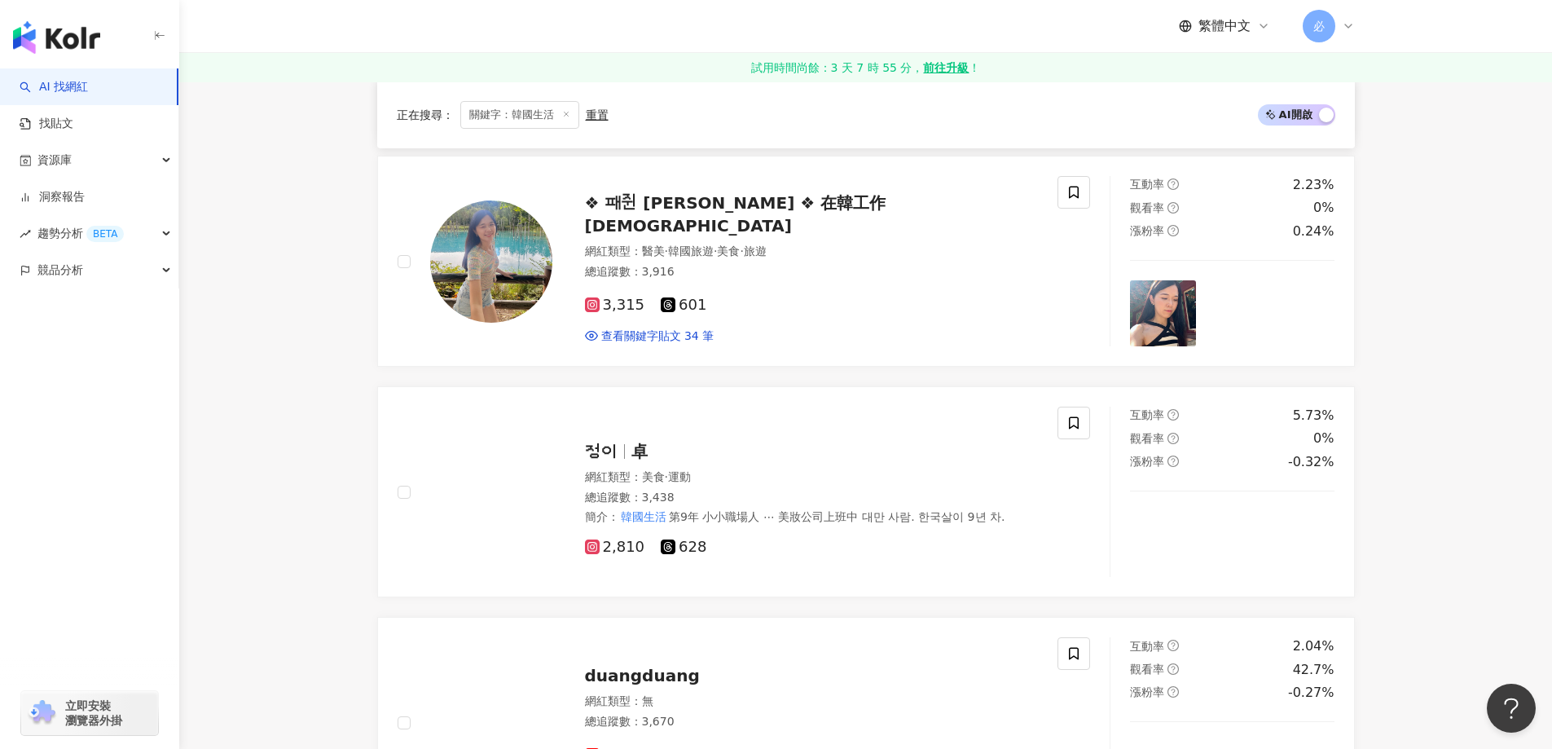
scroll to position [2201, 0]
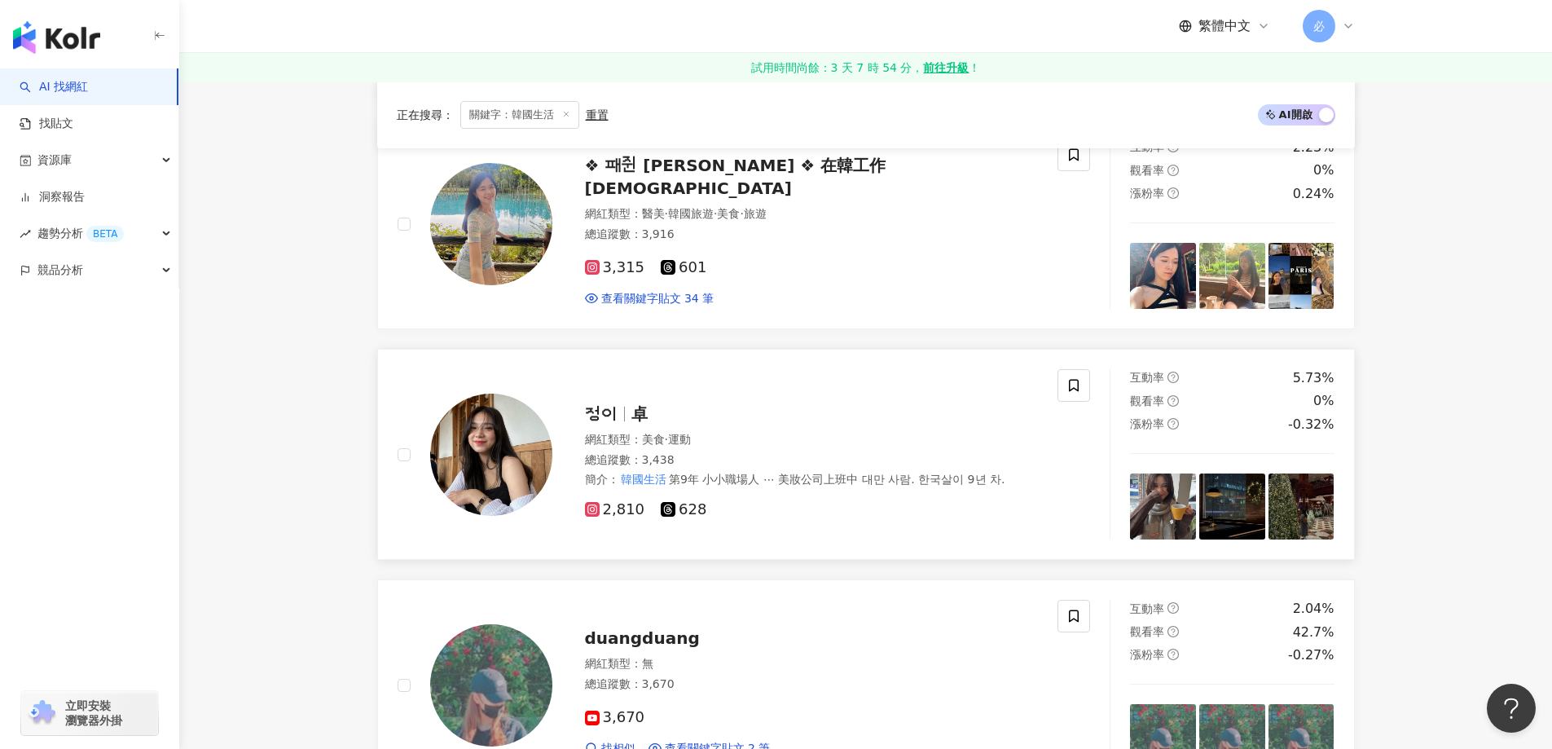
click at [601, 508] on span "2,810" at bounding box center [615, 509] width 60 height 17
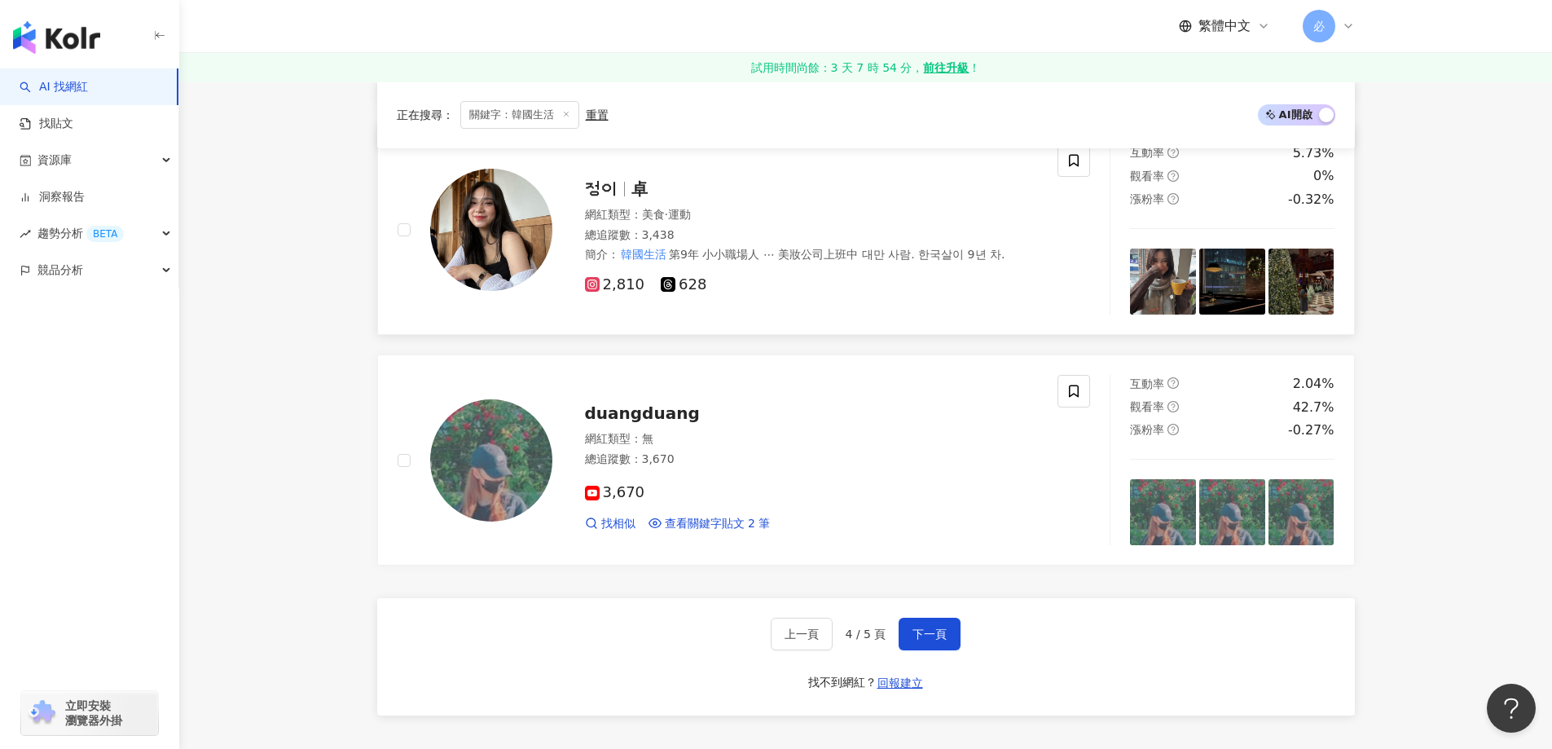
scroll to position [2527, 0]
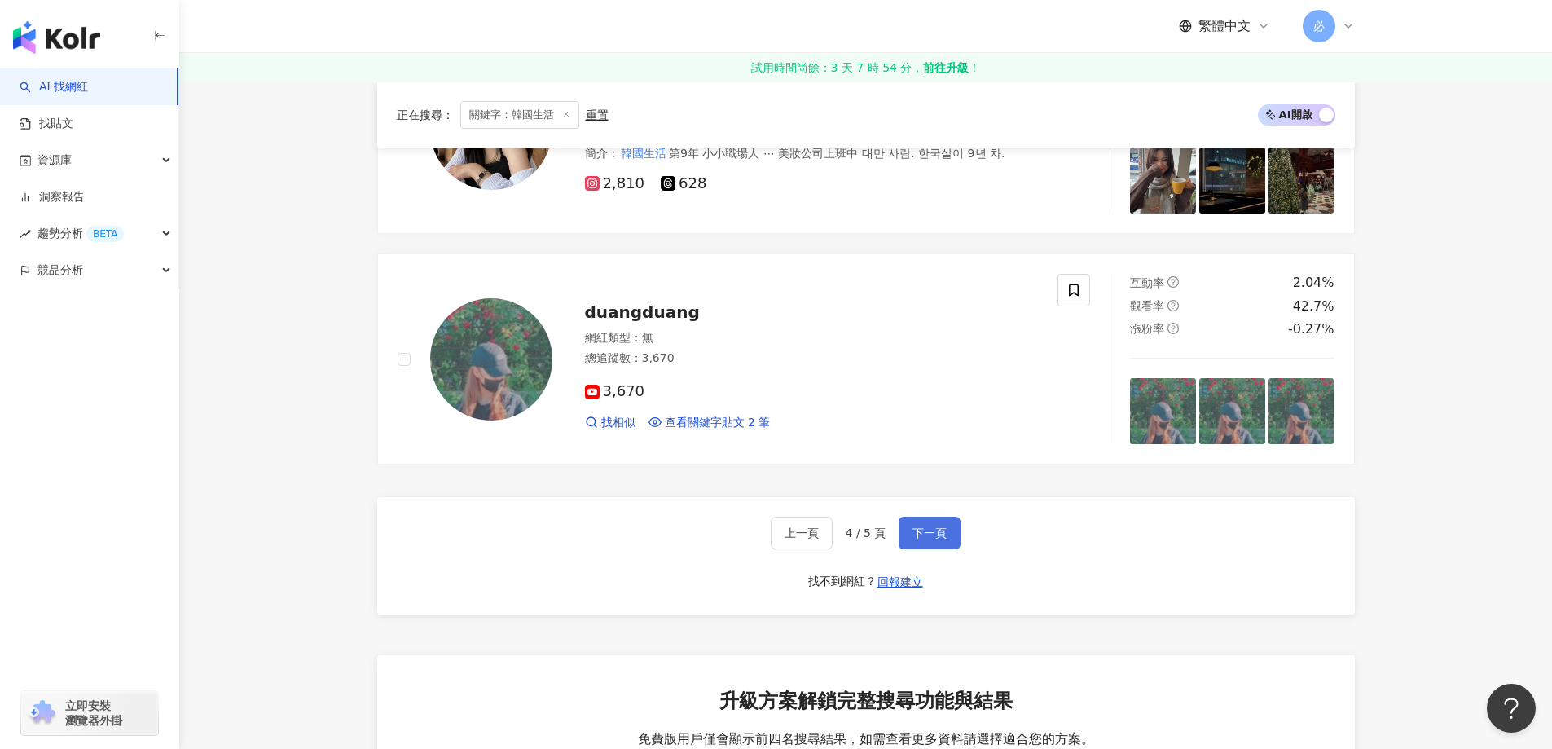
click at [941, 531] on span "下一頁" at bounding box center [930, 532] width 34 height 13
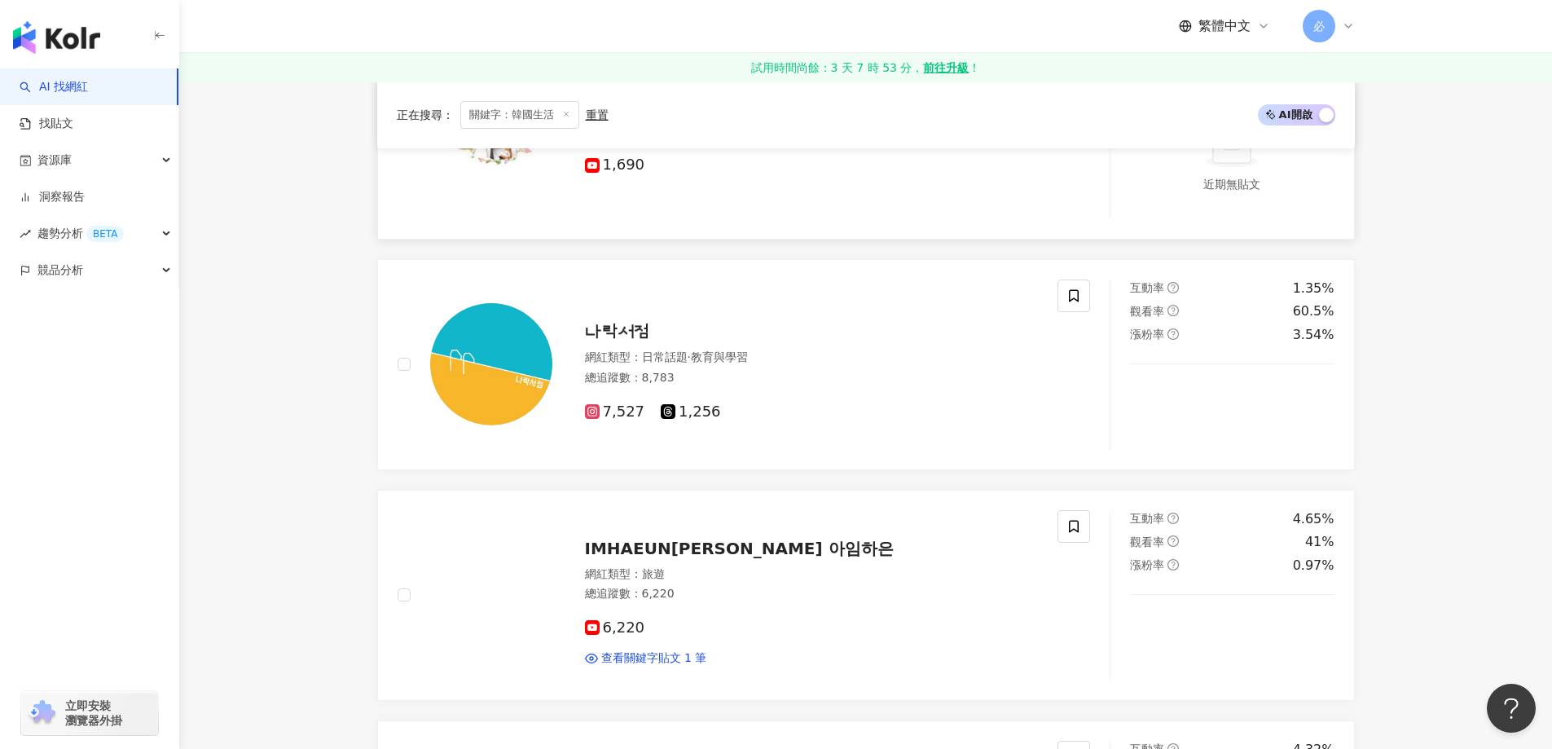
scroll to position [2510, 0]
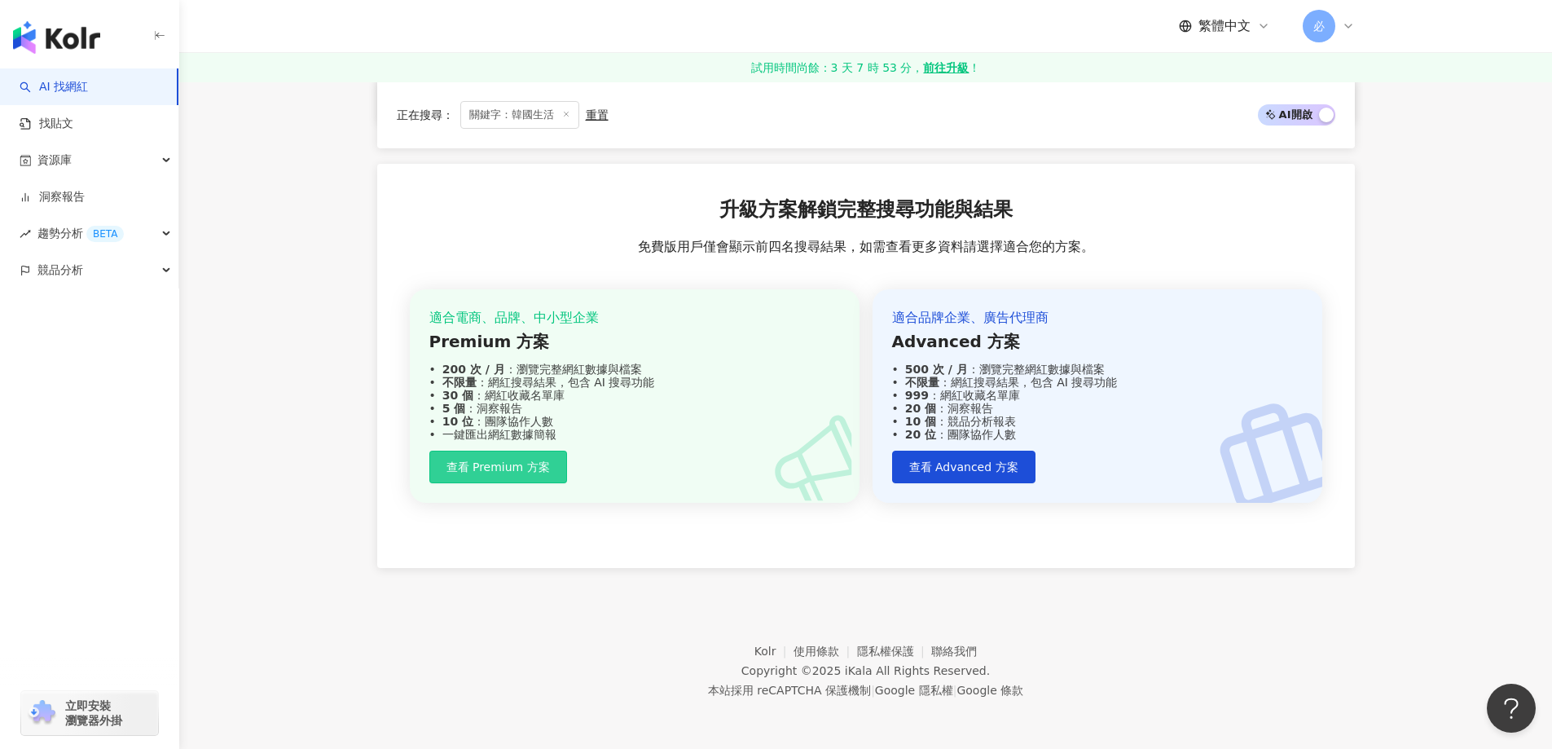
click at [522, 465] on span "查看 Premium 方案" at bounding box center [498, 466] width 103 height 13
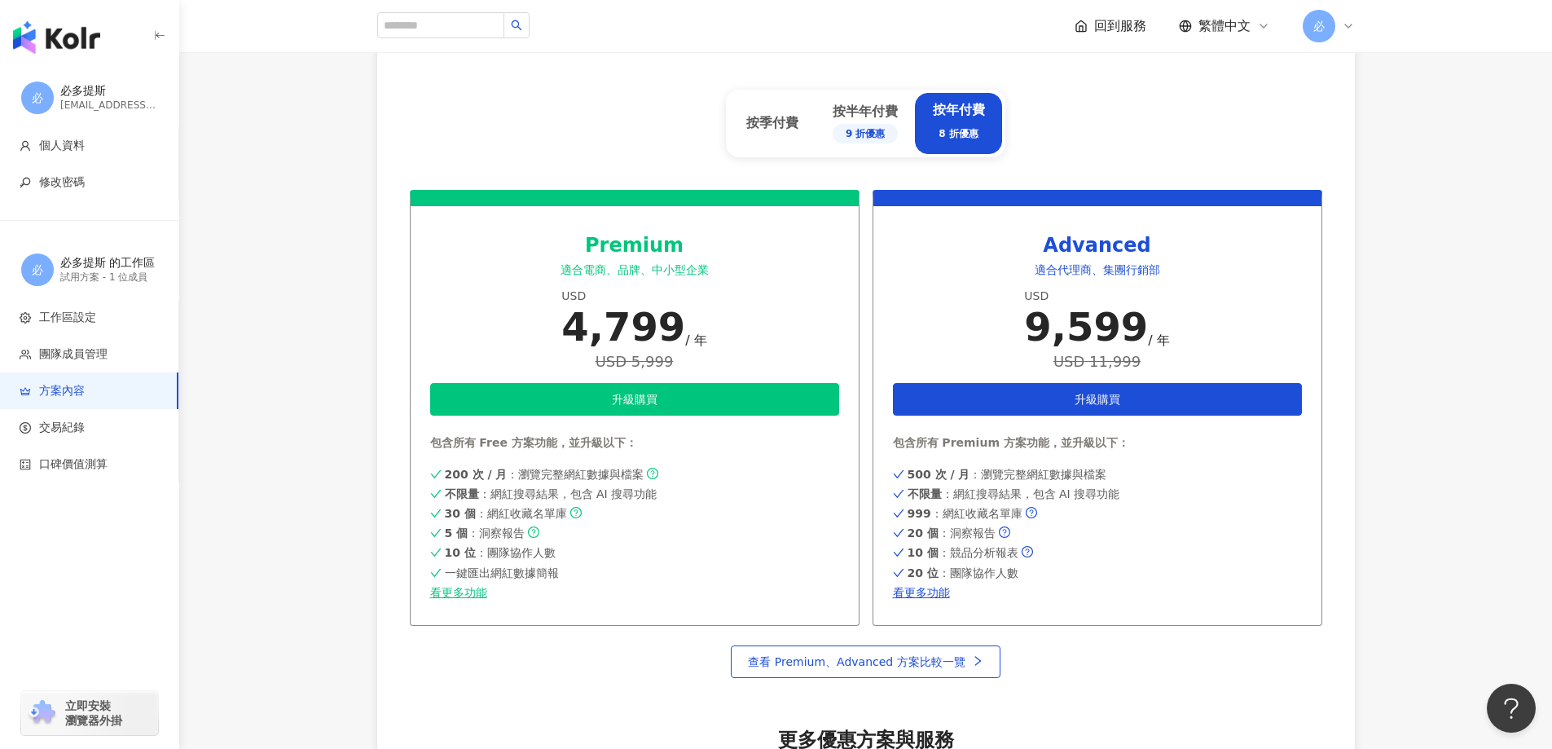
scroll to position [614, 0]
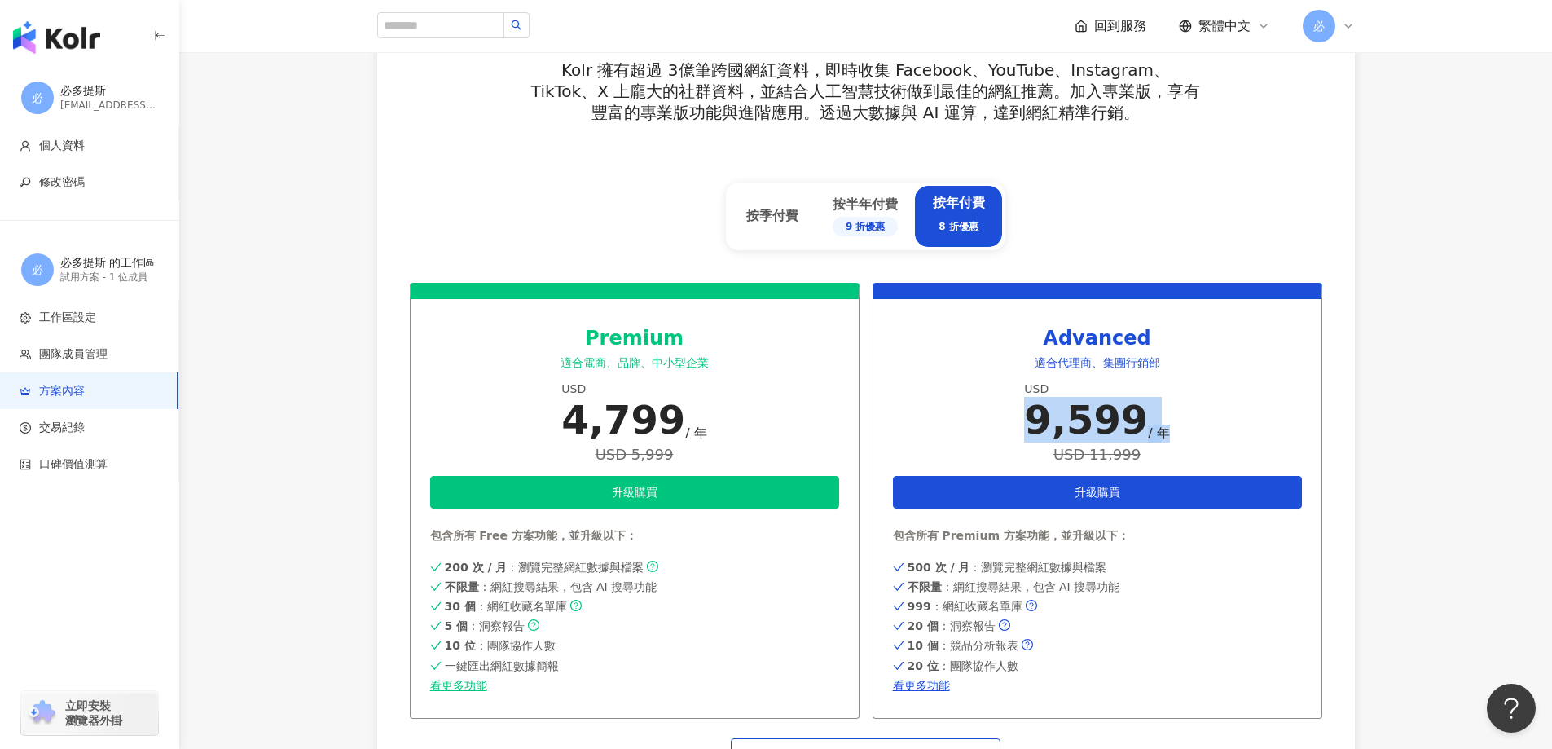
drag, startPoint x: 1173, startPoint y: 417, endPoint x: 978, endPoint y: 408, distance: 195.8
click at [978, 408] on div "Advanced 適合代理商、集團行銷部 USD 9,599 / 年 USD 11,999 升級購買 包含所有 Premium 方案功能，並升級以下： 500…" at bounding box center [1098, 501] width 450 height 436
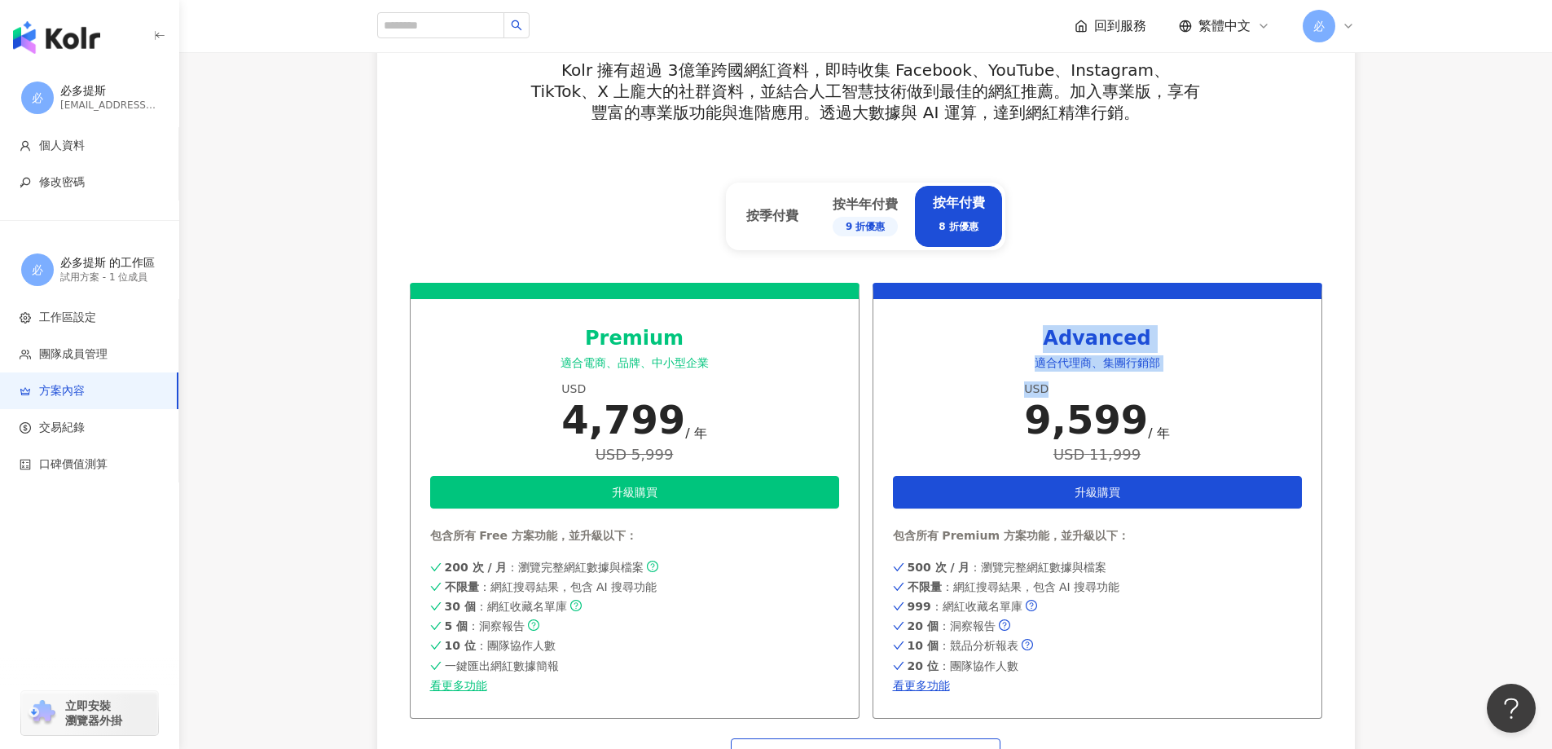
drag, startPoint x: 1055, startPoint y: 334, endPoint x: 1181, endPoint y: 384, distance: 135.0
click at [1181, 384] on div "Advanced 適合代理商、集團行銷部 USD 9,599 / 年 USD 11,999 升級購買 包含所有 Premium 方案功能，並升級以下： 500…" at bounding box center [1098, 501] width 450 height 436
drag, startPoint x: 1118, startPoint y: 459, endPoint x: 1163, endPoint y: 452, distance: 45.3
click at [1118, 458] on div "USD 11,999" at bounding box center [1096, 454] width 145 height 17
drag, startPoint x: 1166, startPoint y: 435, endPoint x: 1028, endPoint y: 347, distance: 163.4
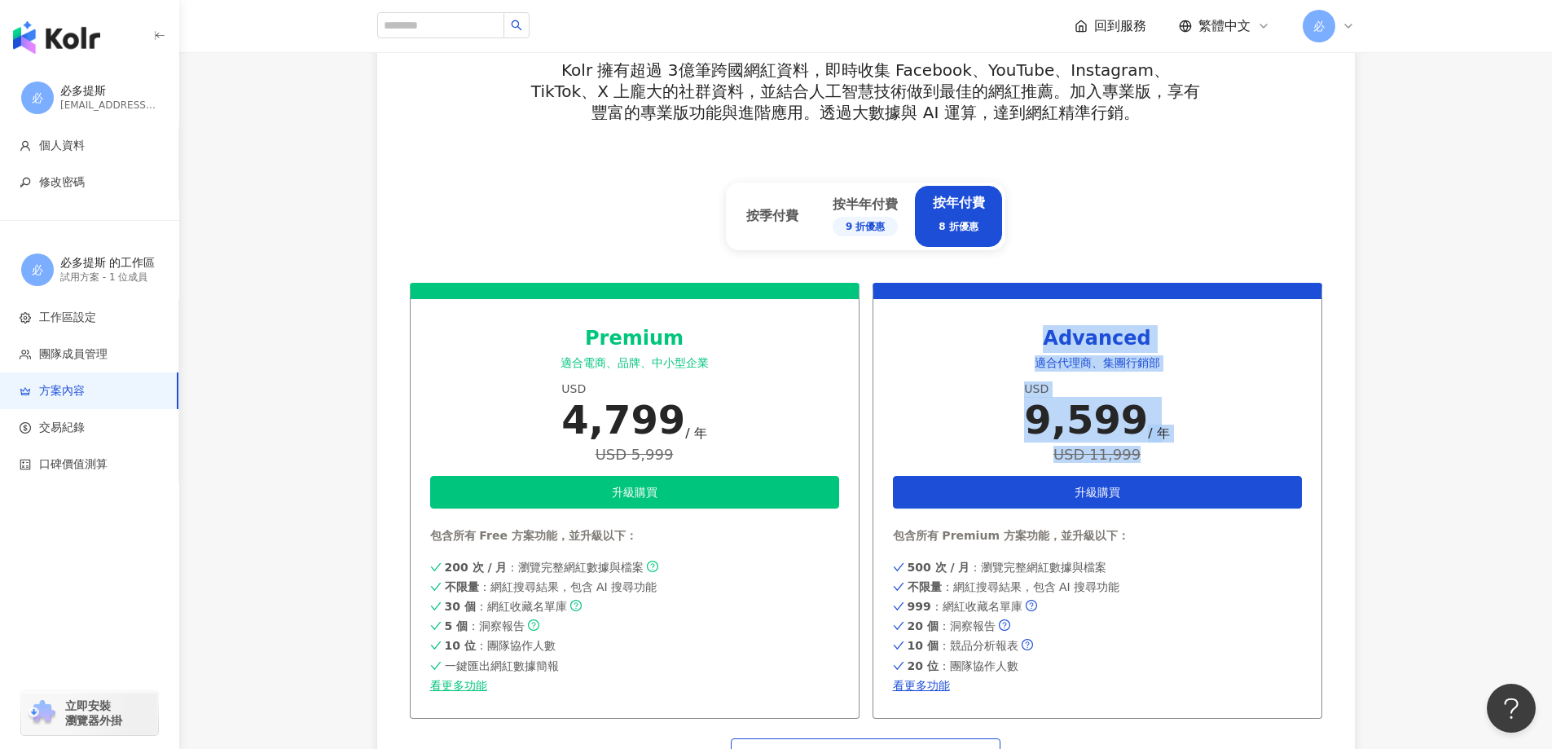
click at [1028, 347] on div "Advanced 適合代理商、集團行銷部 USD 9,599 / 年 USD 11,999 升級購買 包含所有 Premium 方案功能，並升級以下： 500…" at bounding box center [1098, 501] width 450 height 436
click at [1274, 439] on div "Advanced 適合代理商、集團行銷部 USD 9,599 / 年 USD 11,999 升級購買 包含所有 Premium 方案功能，並升級以下： 500…" at bounding box center [1098, 501] width 450 height 436
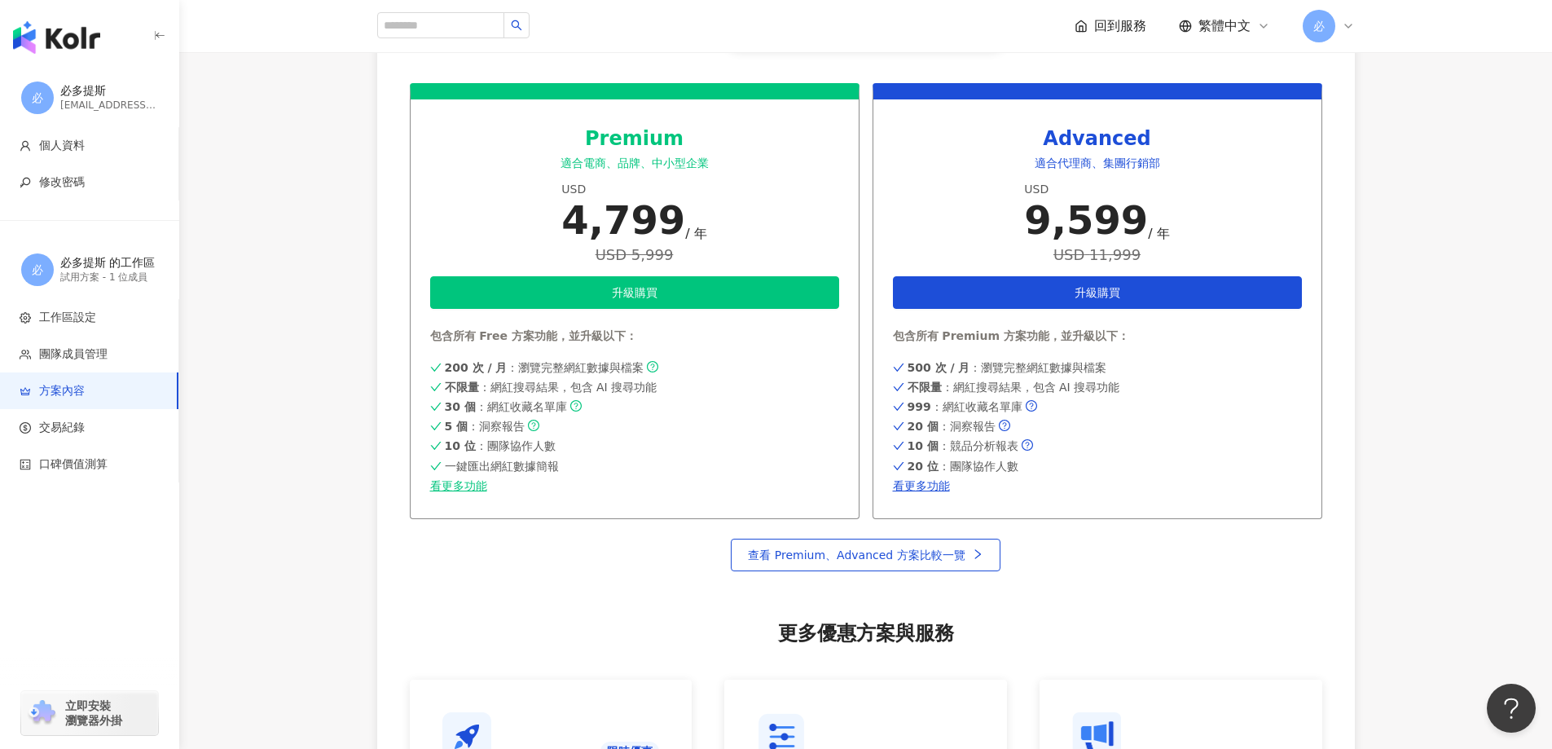
scroll to position [858, 0]
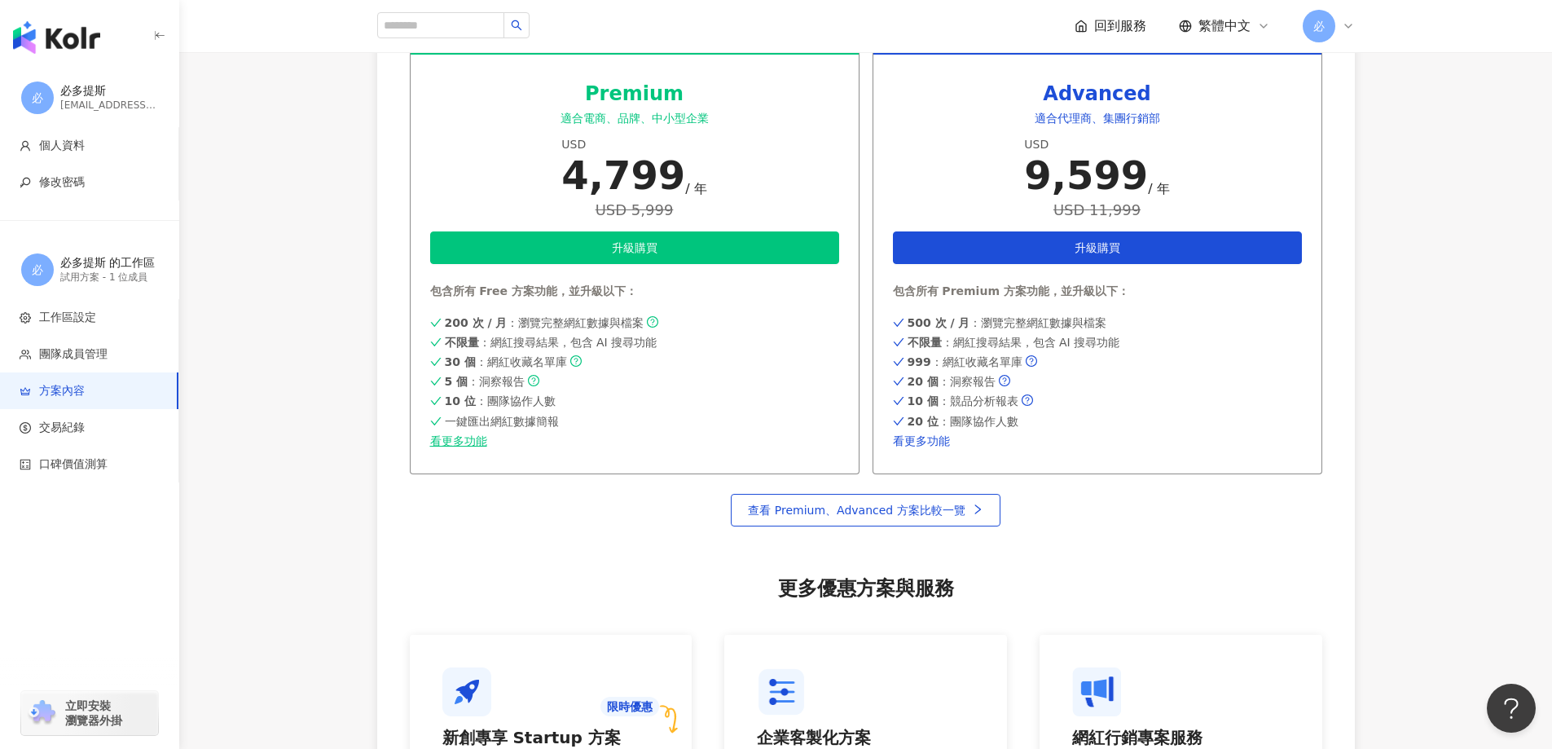
click at [925, 439] on link "看更多功能" at bounding box center [1097, 440] width 409 height 13
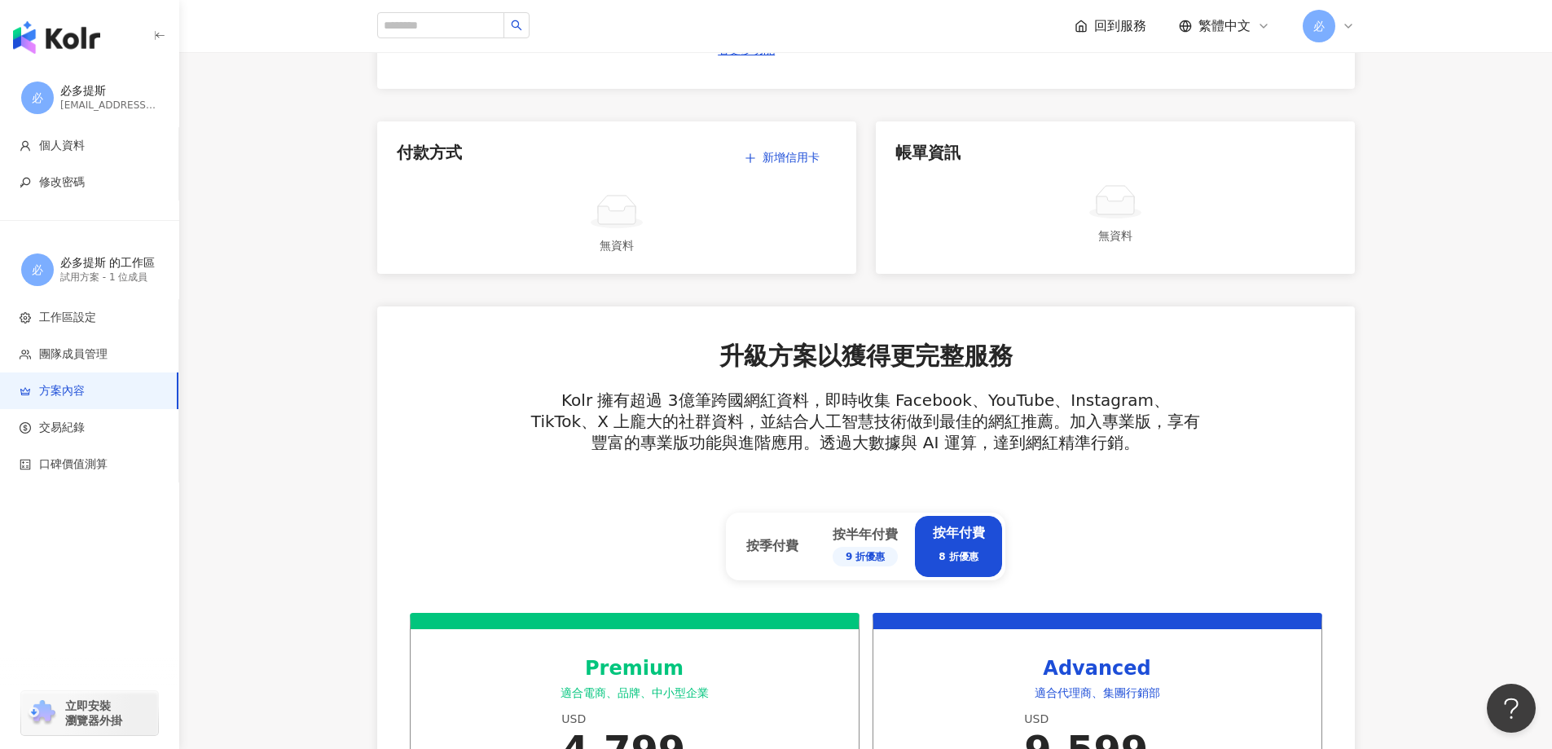
scroll to position [125, 0]
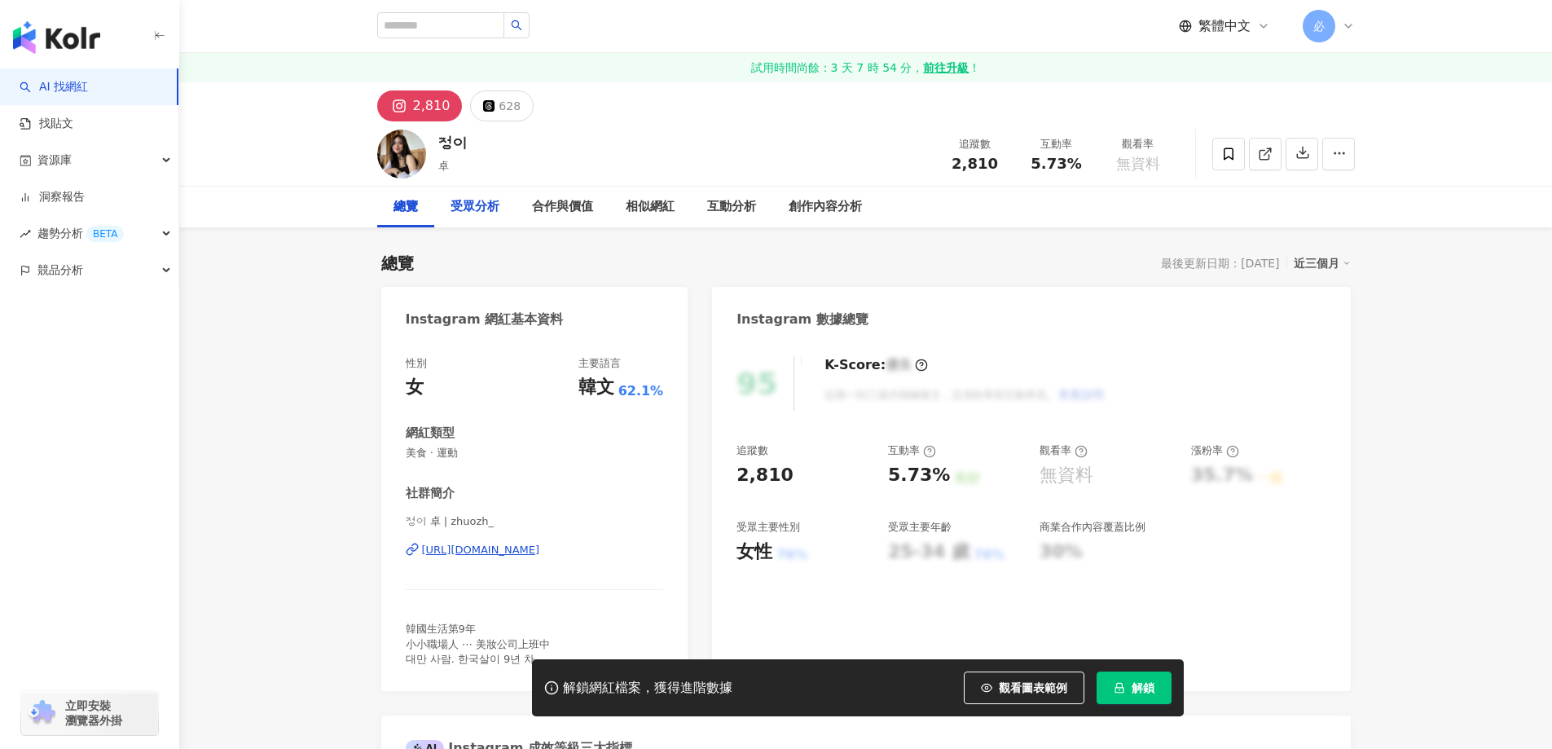
click at [510, 213] on div "受眾分析" at bounding box center [474, 207] width 81 height 41
